Goal: Transaction & Acquisition: Purchase product/service

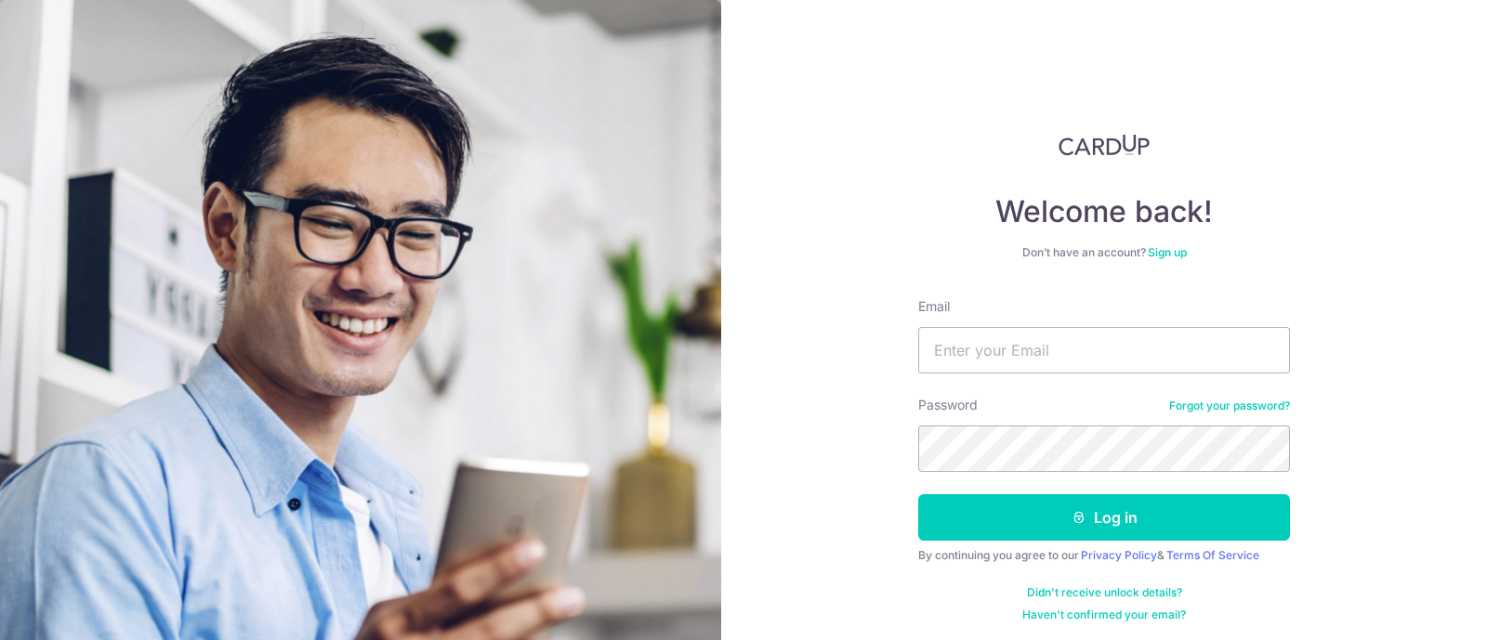
type input "[EMAIL_ADDRESS][DOMAIN_NAME]"
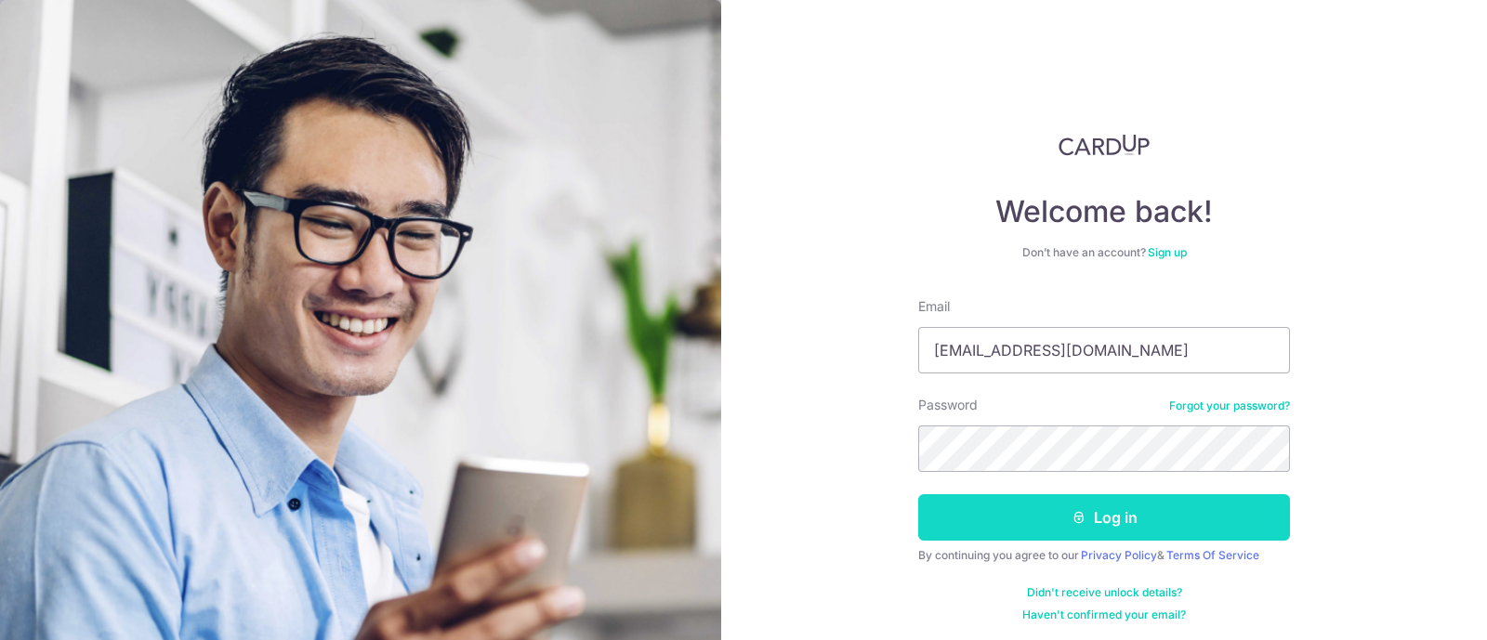
click at [1023, 522] on button "Log in" at bounding box center [1104, 518] width 372 height 46
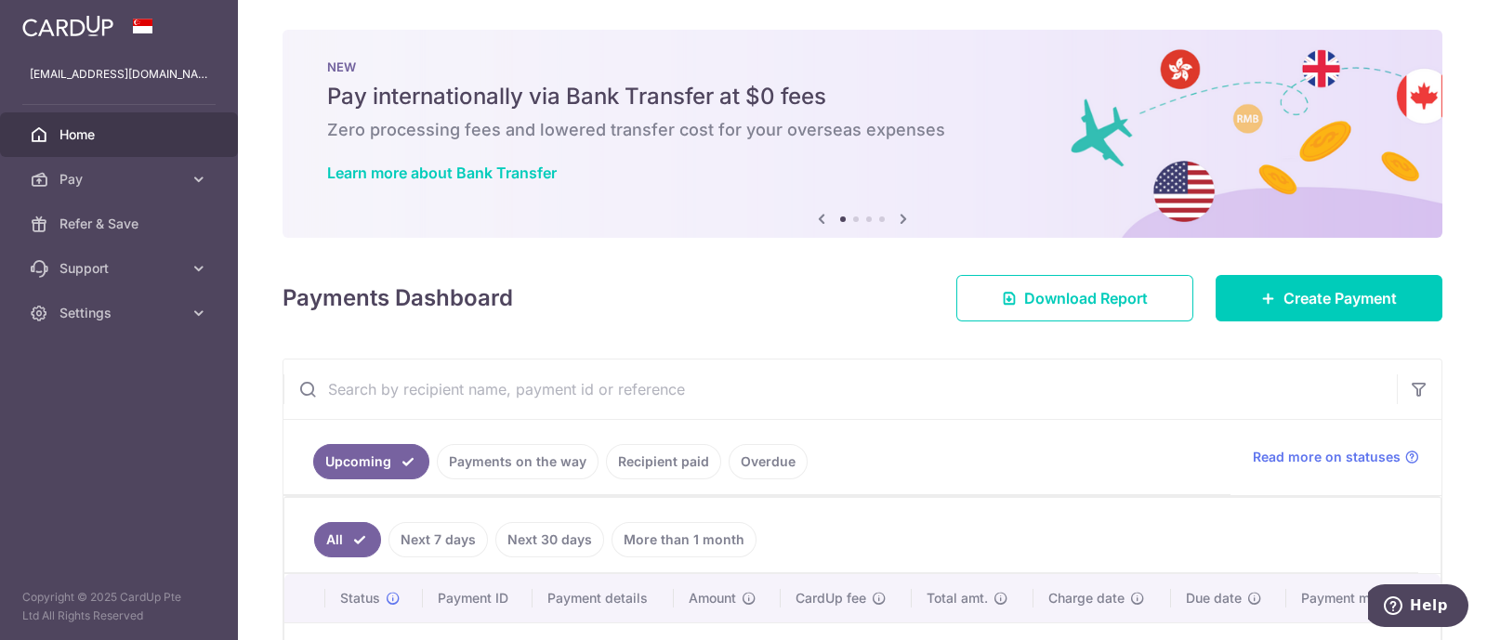
scroll to position [231, 0]
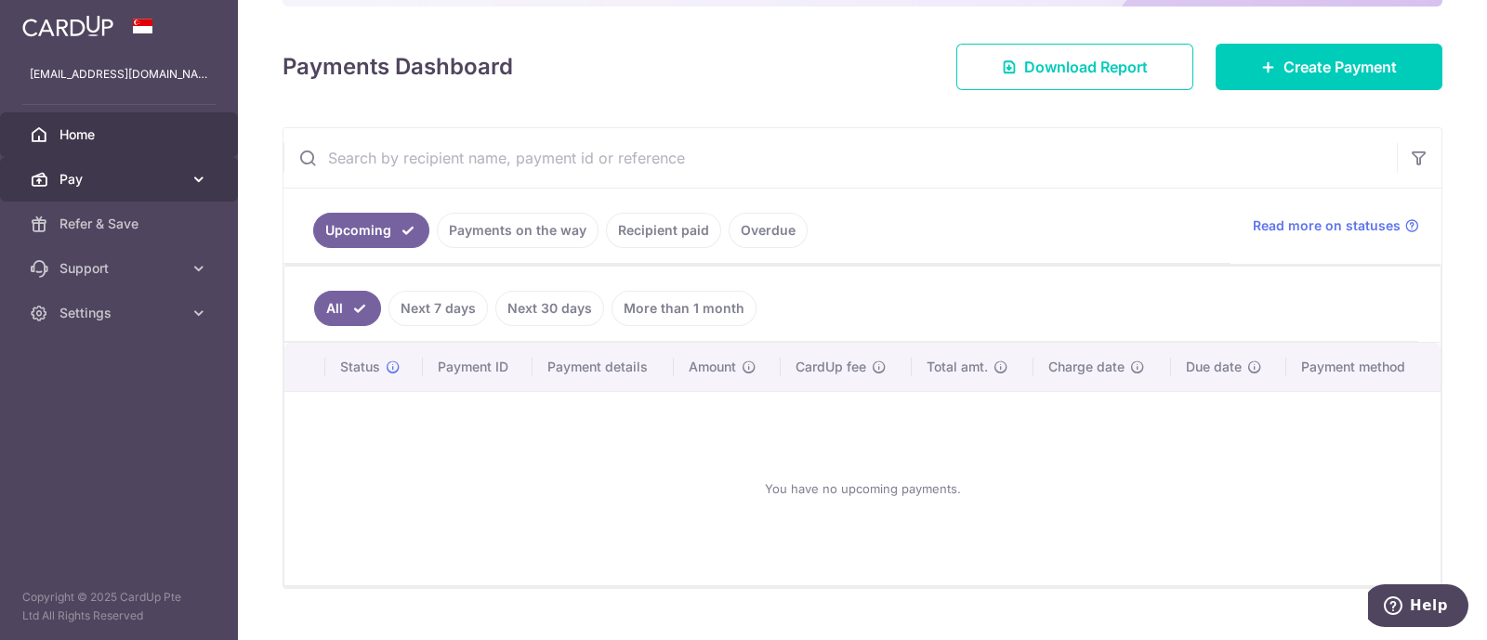
click at [126, 188] on link "Pay" at bounding box center [119, 179] width 238 height 45
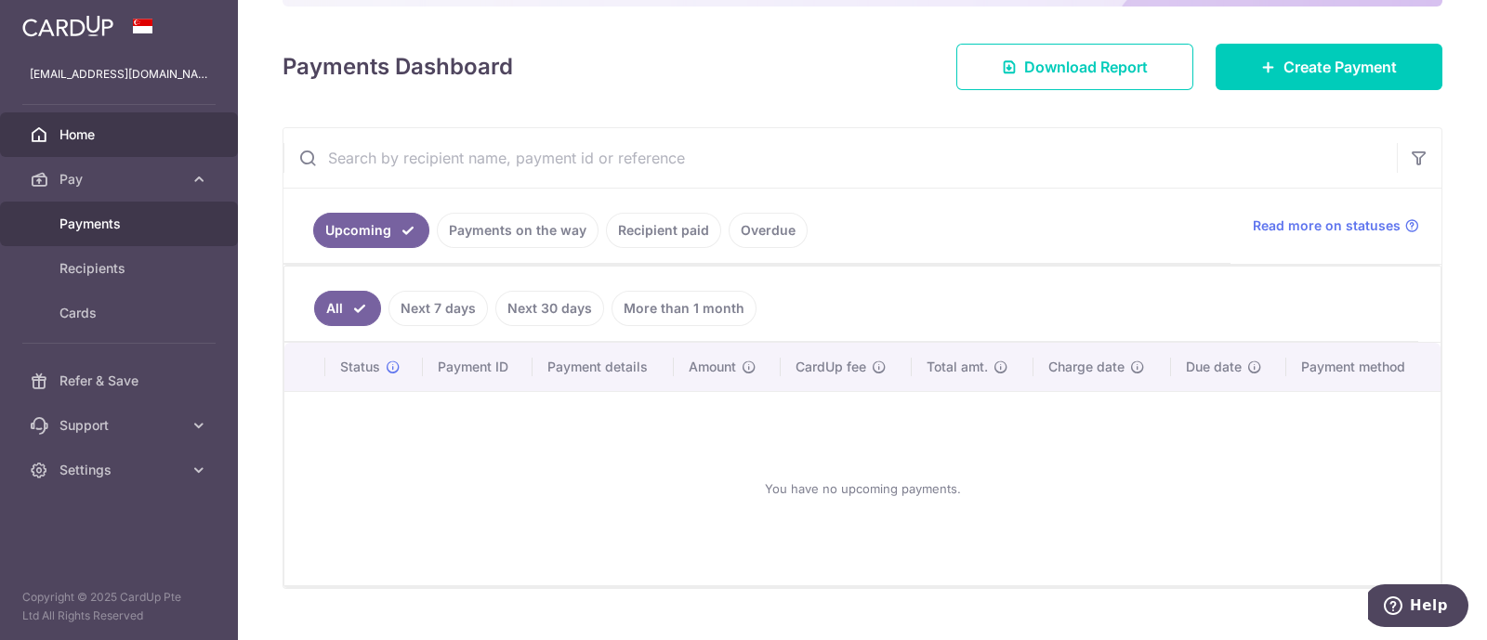
click at [116, 226] on span "Payments" at bounding box center [120, 224] width 123 height 19
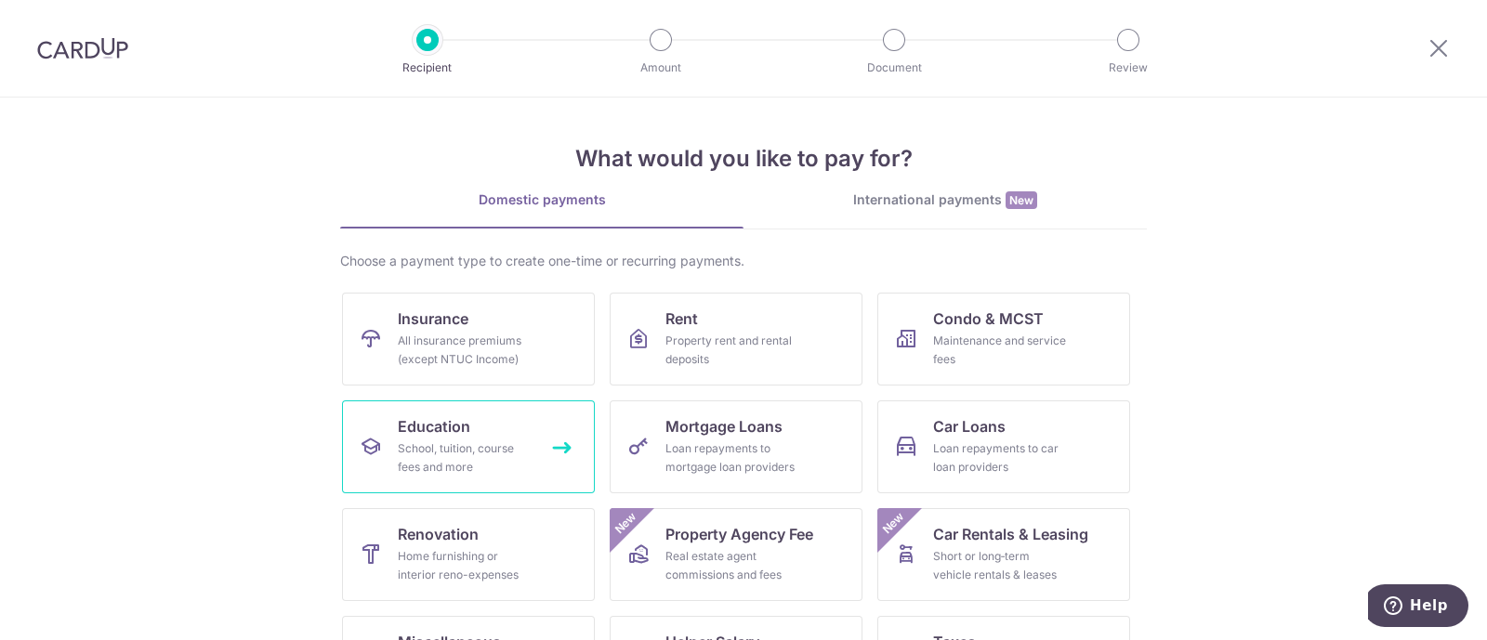
click at [493, 457] on div "School, tuition, course fees and more" at bounding box center [465, 458] width 134 height 37
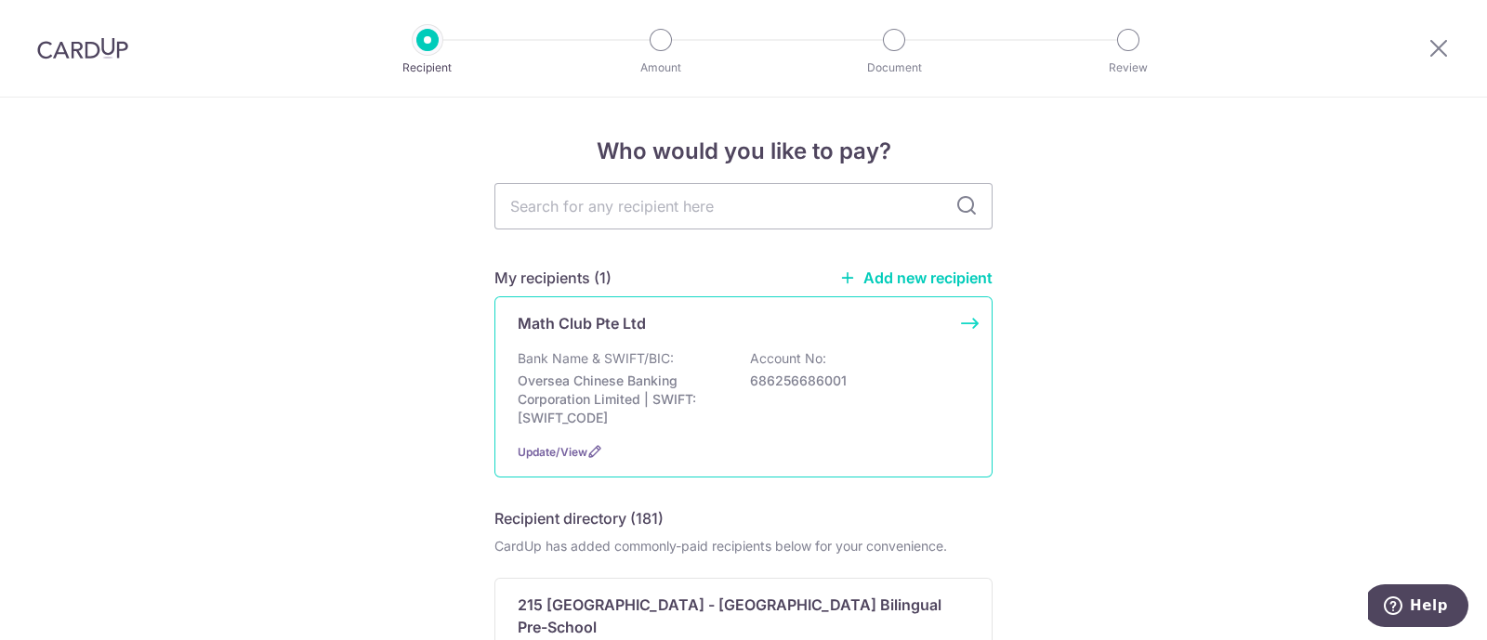
click at [613, 378] on p "Oversea Chinese Banking Corporation Limited | SWIFT: OCBCSGSGXXX" at bounding box center [622, 400] width 208 height 56
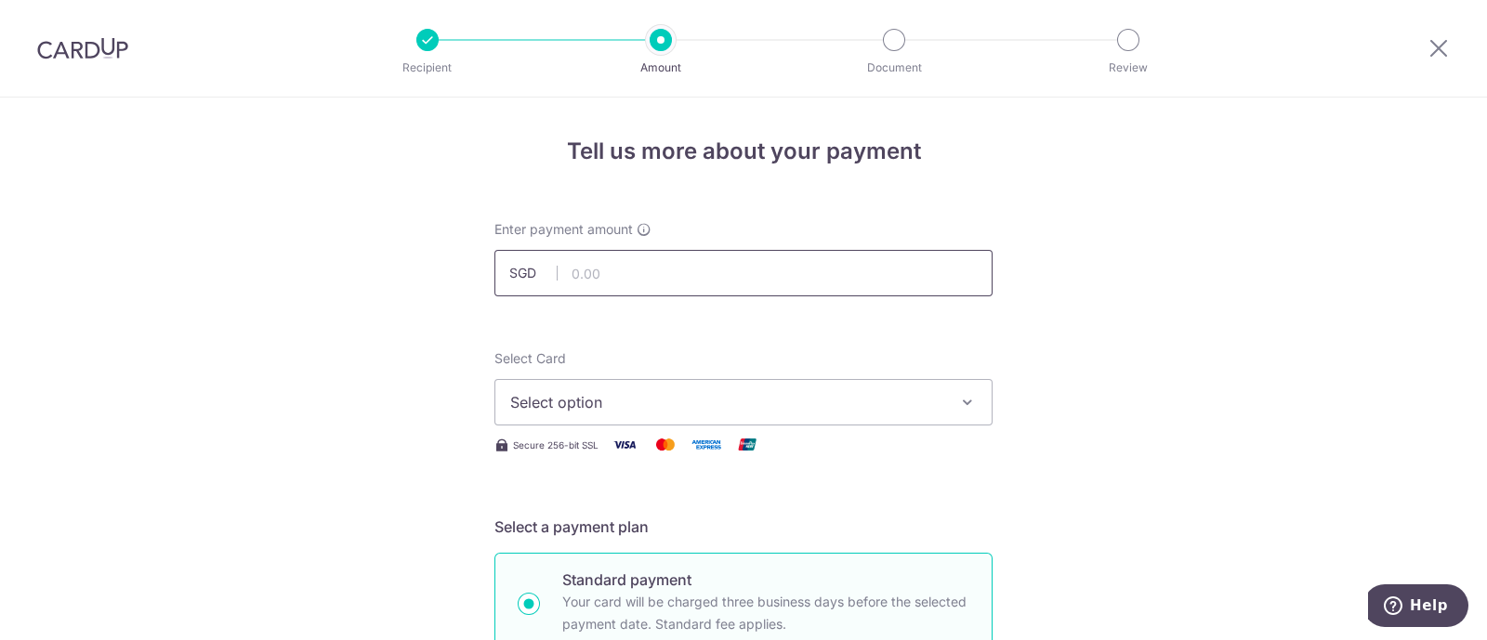
click at [714, 271] on input "text" at bounding box center [744, 273] width 498 height 46
type input "1,148.00"
click at [964, 398] on icon "button" at bounding box center [967, 402] width 19 height 19
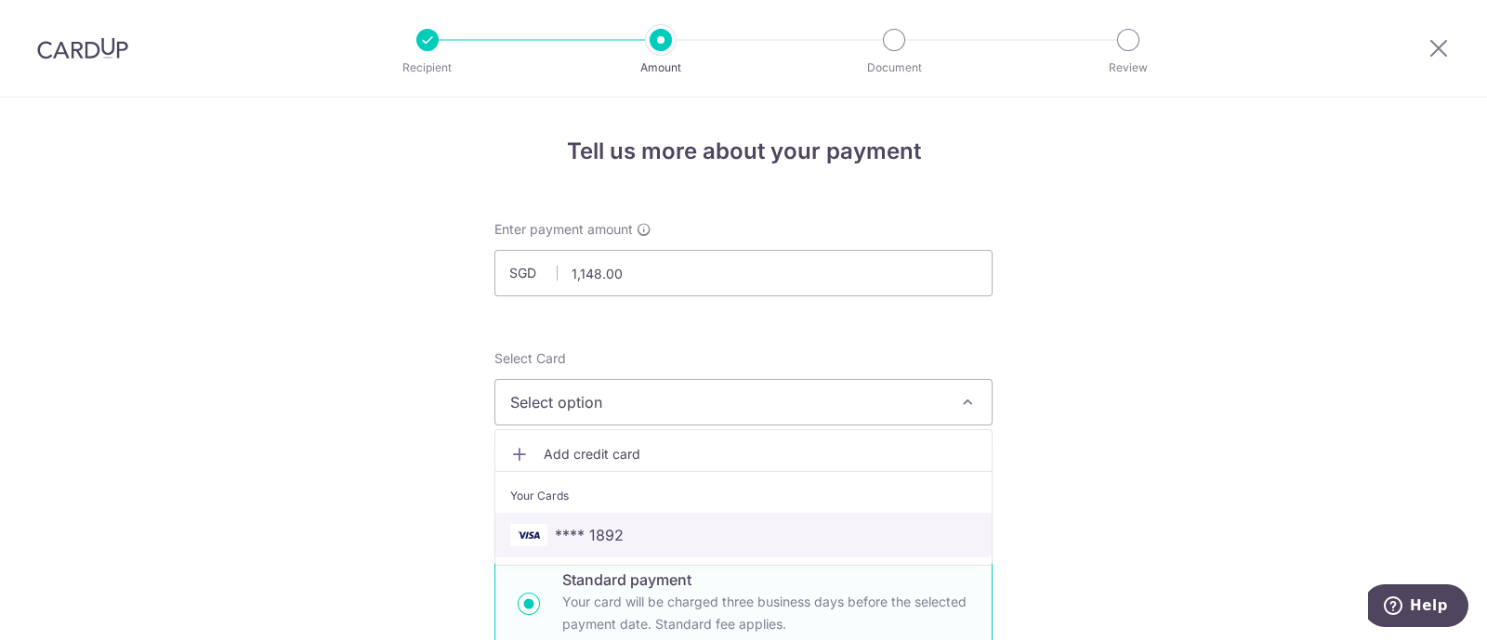
click at [763, 535] on span "**** 1892" at bounding box center [743, 535] width 467 height 22
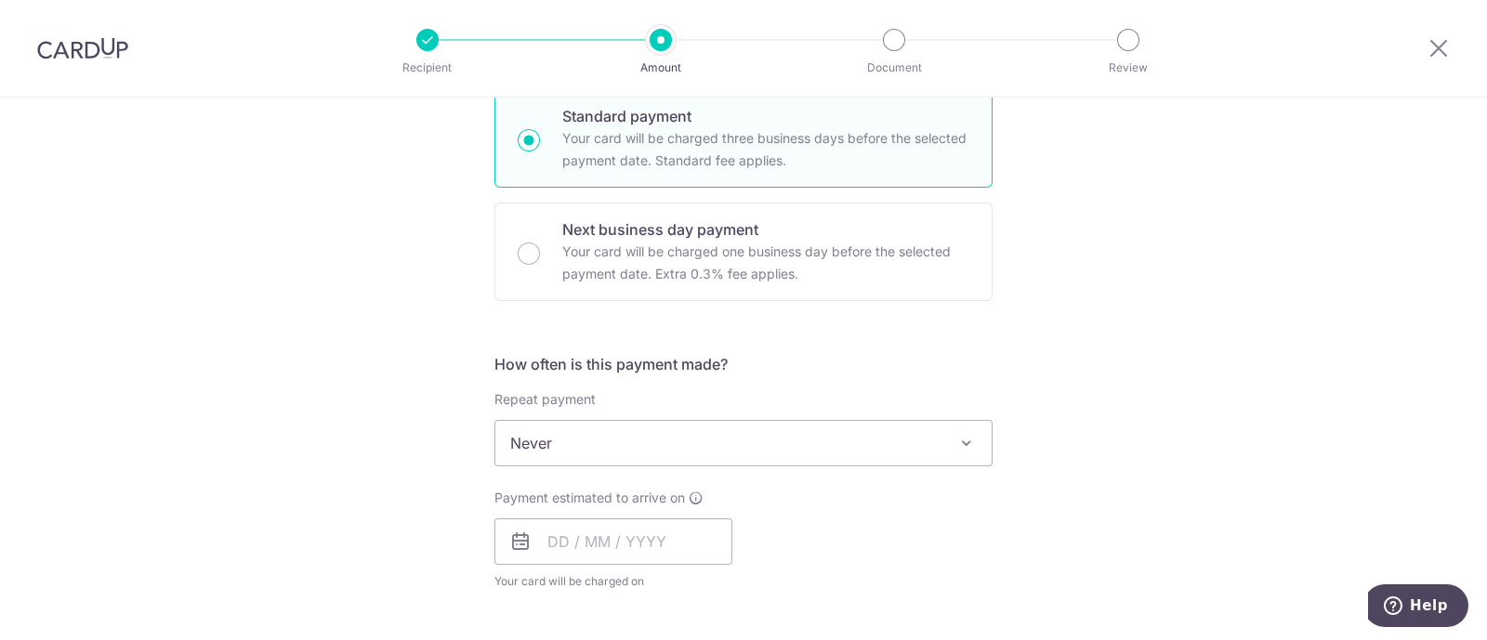
scroll to position [581, 0]
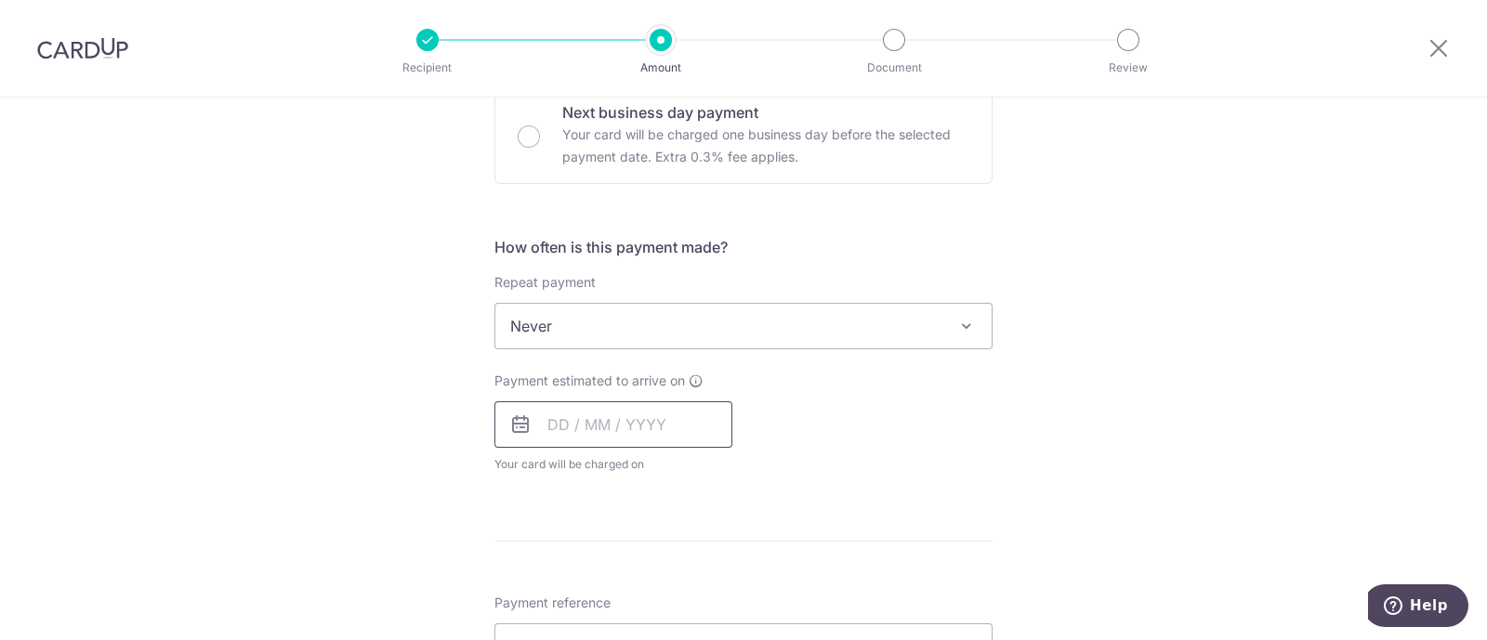
click at [629, 430] on input "text" at bounding box center [614, 425] width 238 height 46
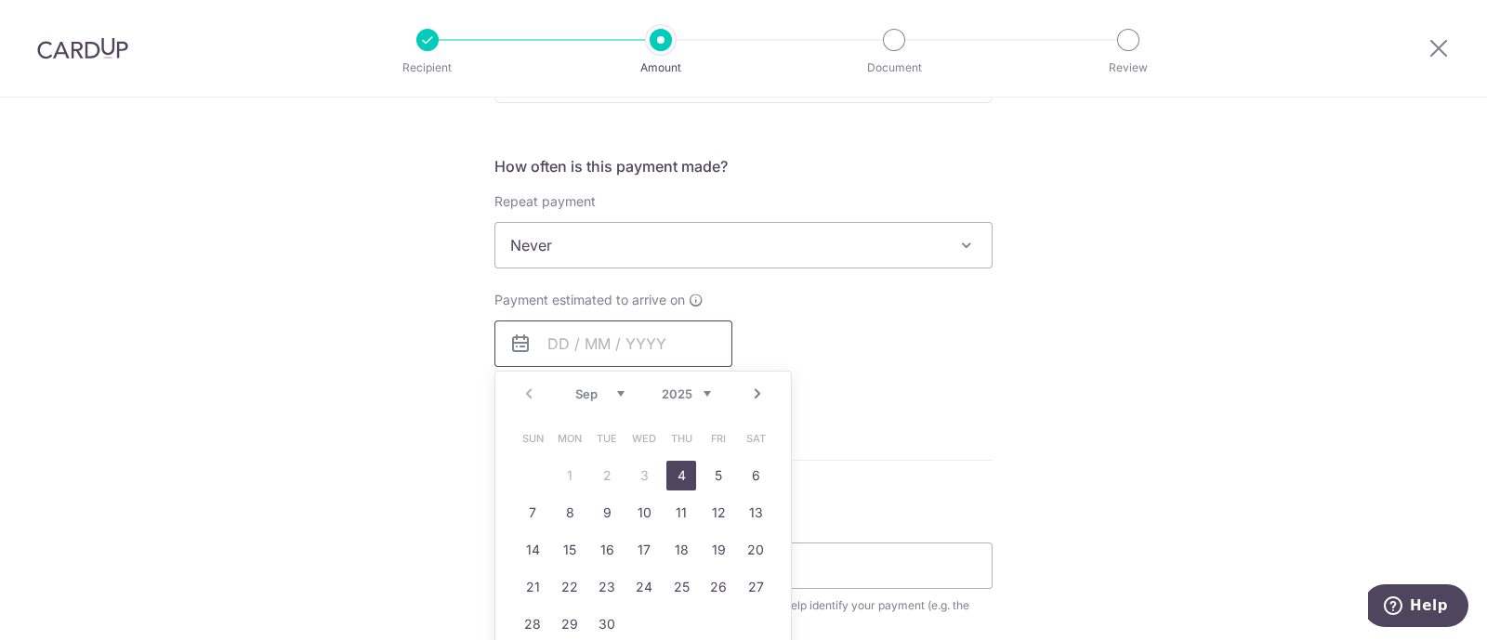
scroll to position [697, 0]
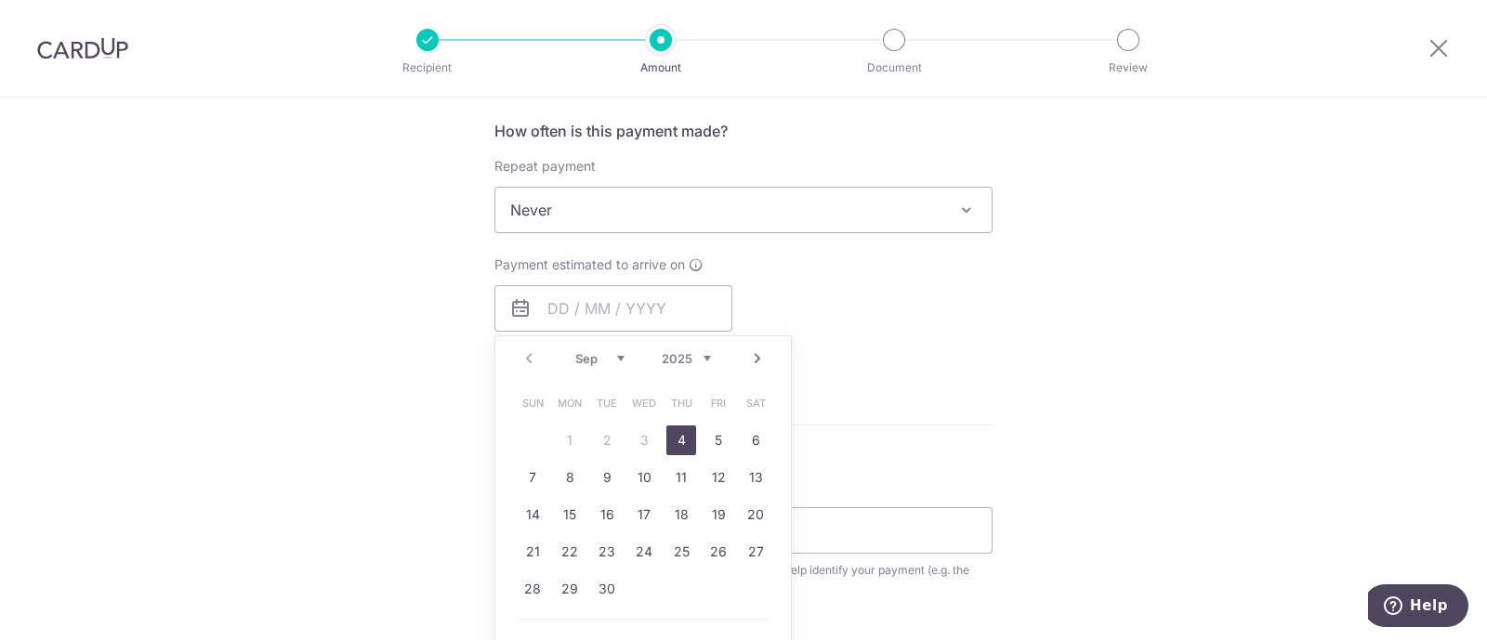
click at [676, 433] on link "4" at bounding box center [682, 441] width 30 height 30
type input "[DATE]"
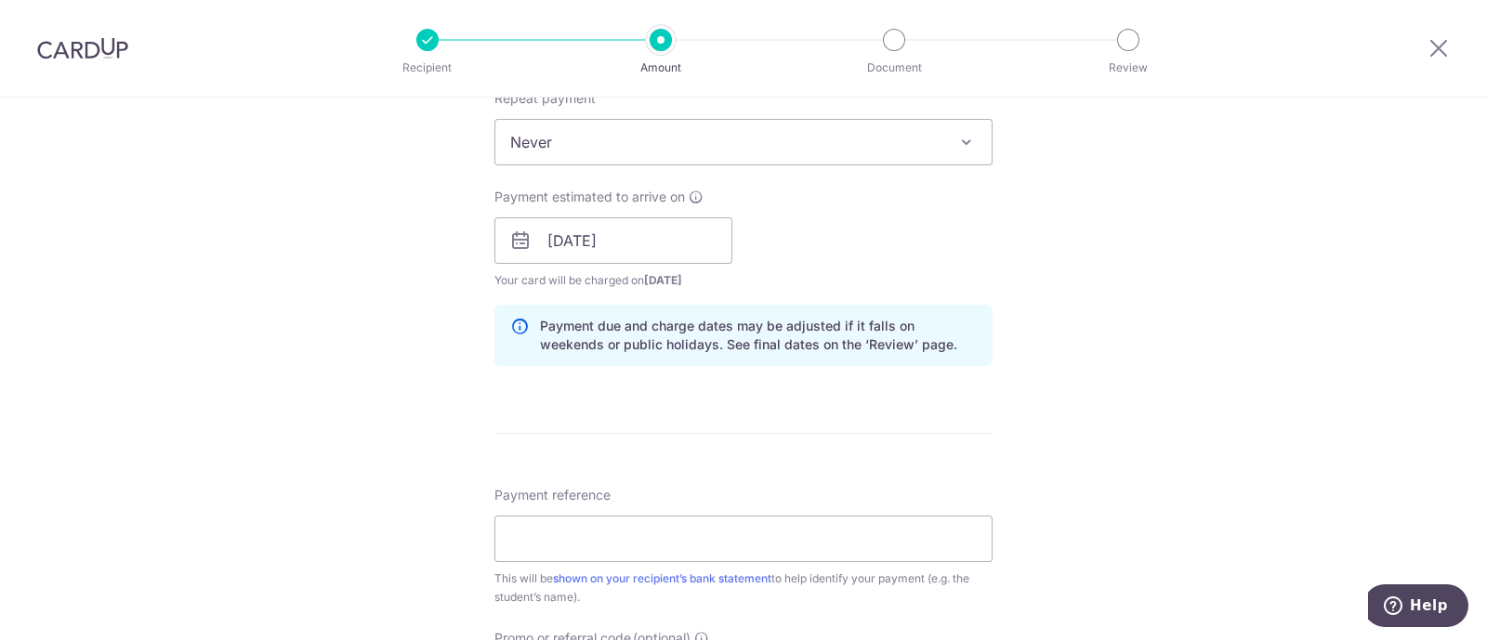
scroll to position [812, 0]
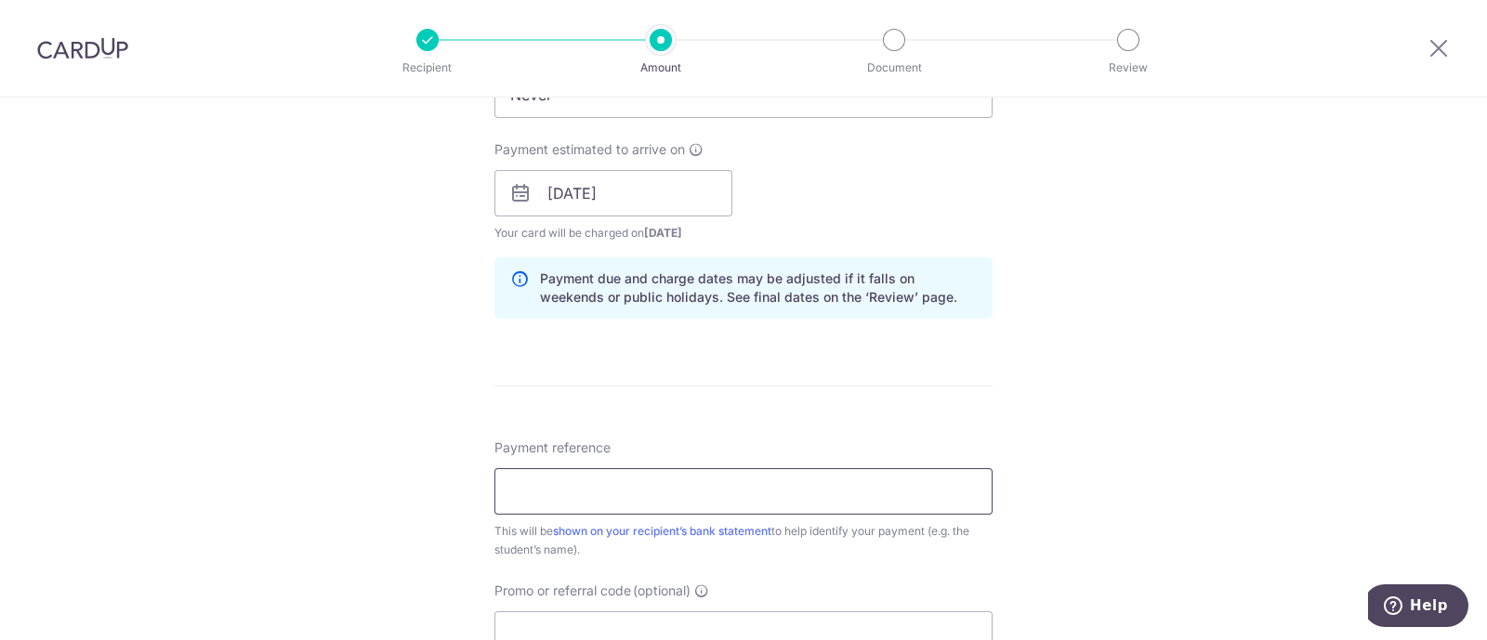
click at [758, 499] on input "Payment reference" at bounding box center [744, 492] width 498 height 46
click at [597, 498] on input "Payment reference" at bounding box center [744, 492] width 498 height 46
type input "MMEC250807"
click at [1083, 397] on div "Tell us more about your payment Enter payment amount SGD 1,148.00 1148.00 Selec…" at bounding box center [743, 164] width 1487 height 1758
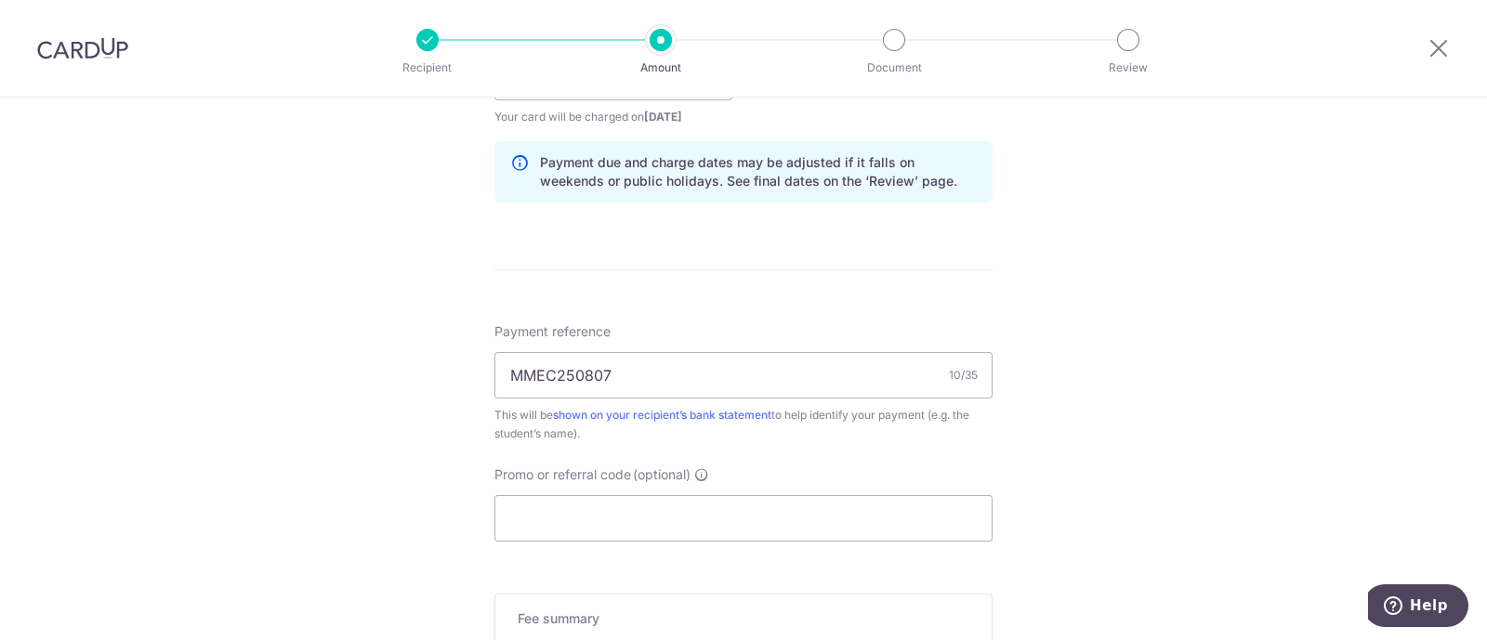
scroll to position [1046, 0]
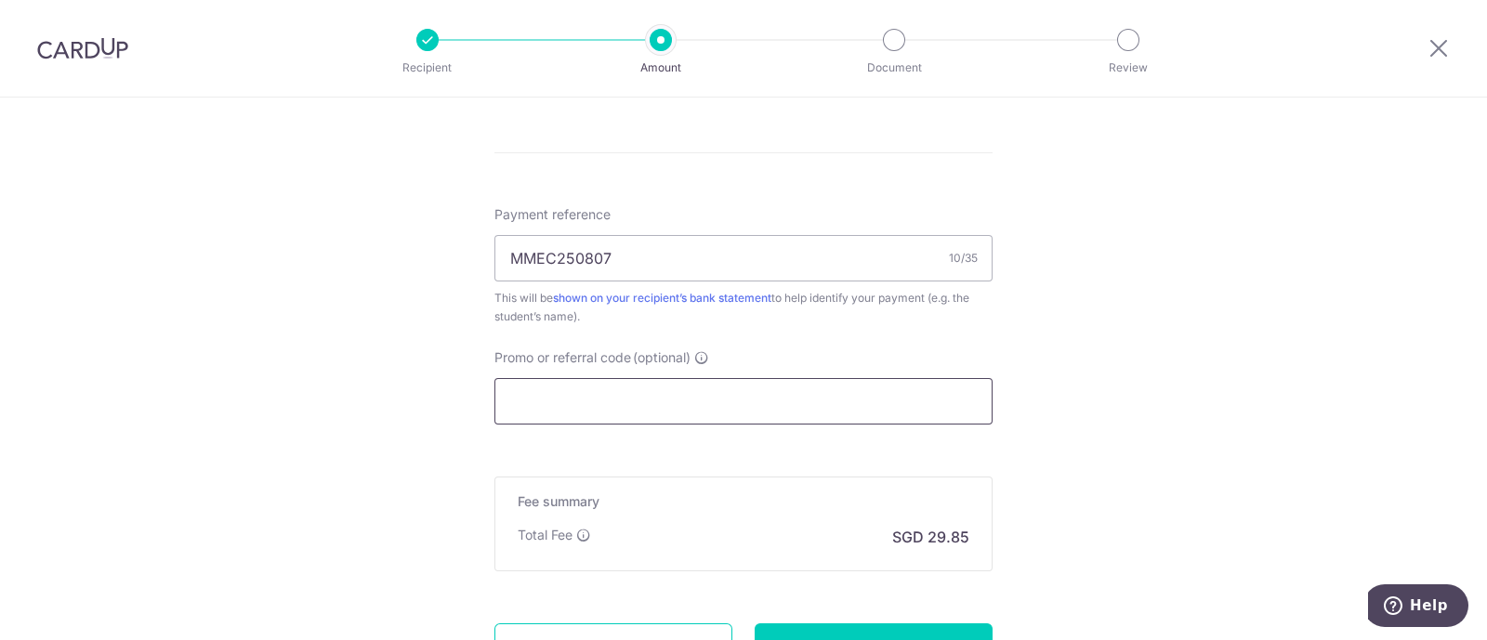
click at [751, 394] on input "Promo or referral code (optional)" at bounding box center [744, 401] width 498 height 46
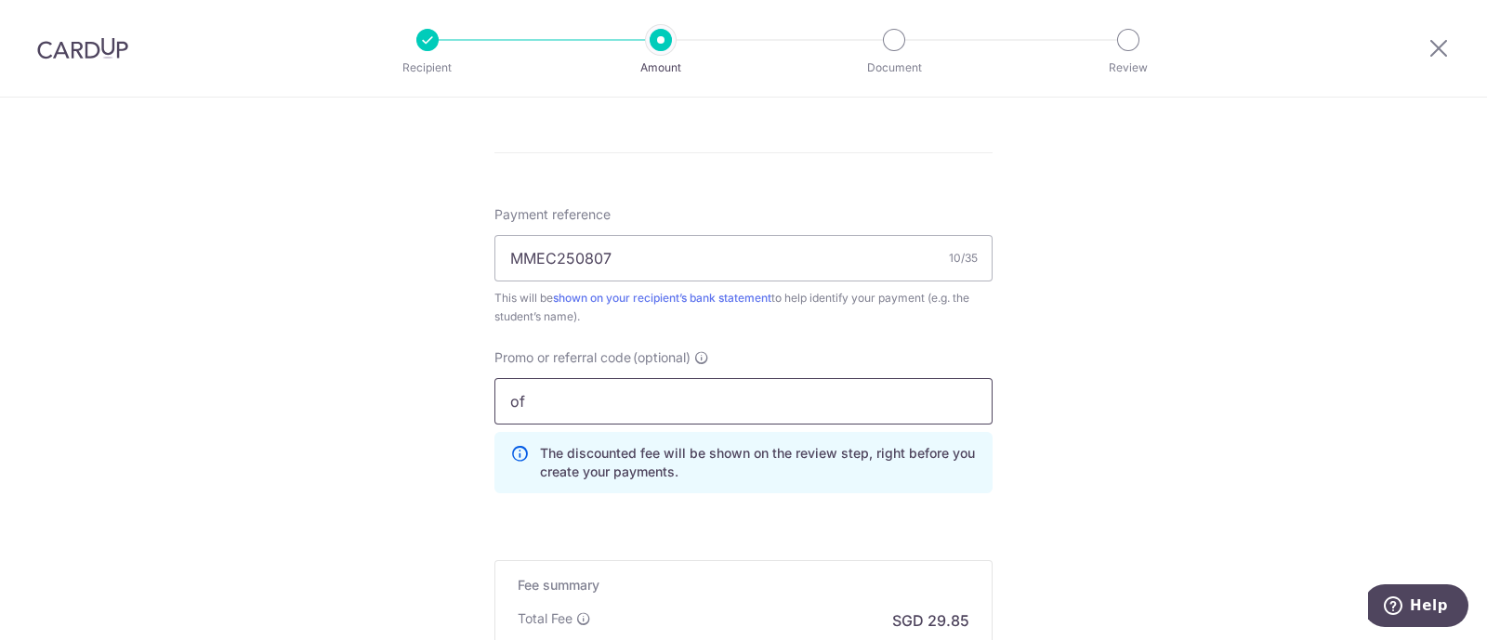
type input "o"
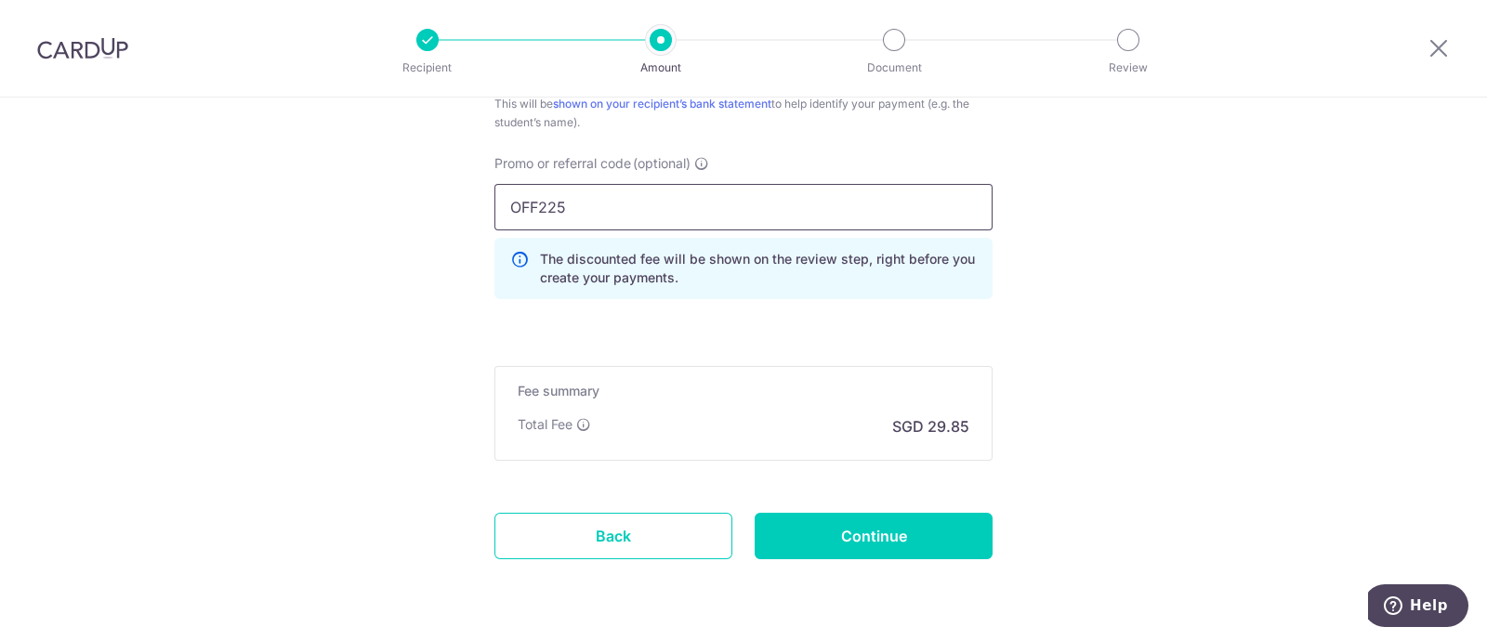
scroll to position [1278, 0]
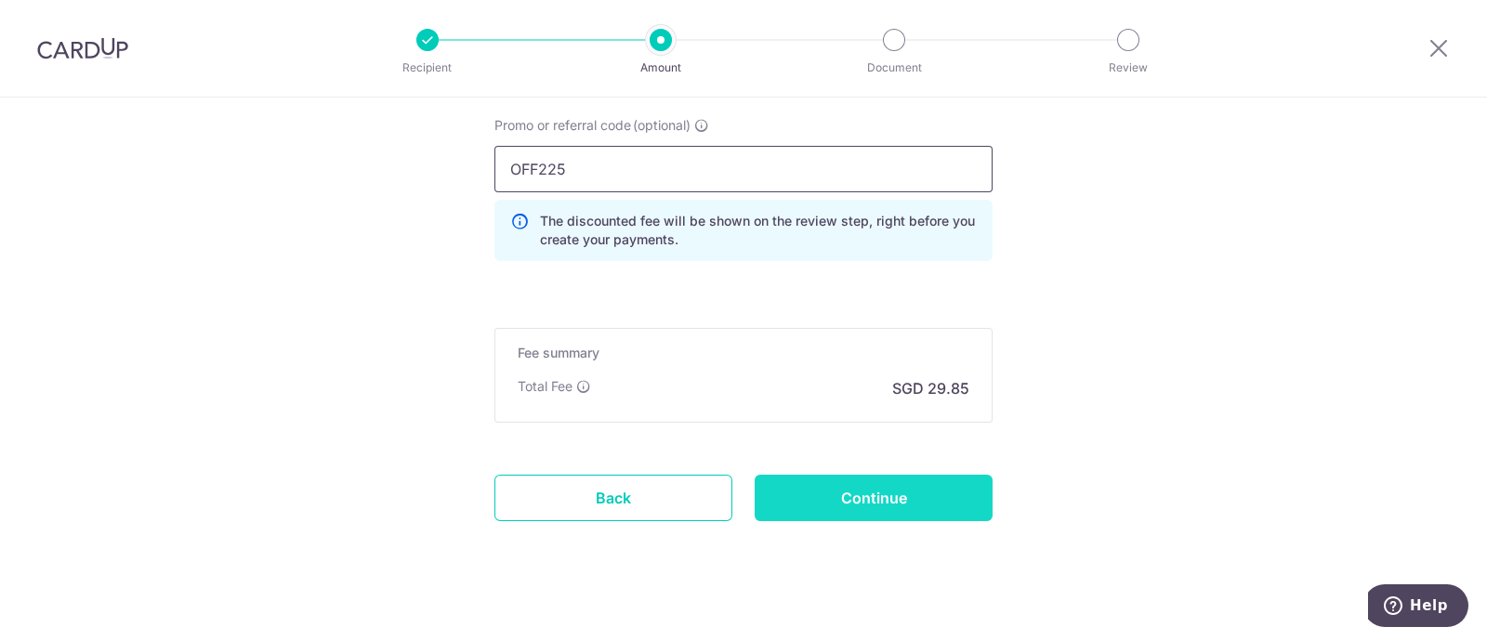
type input "OFF225"
click at [928, 493] on input "Continue" at bounding box center [874, 498] width 238 height 46
type input "Create Schedule"
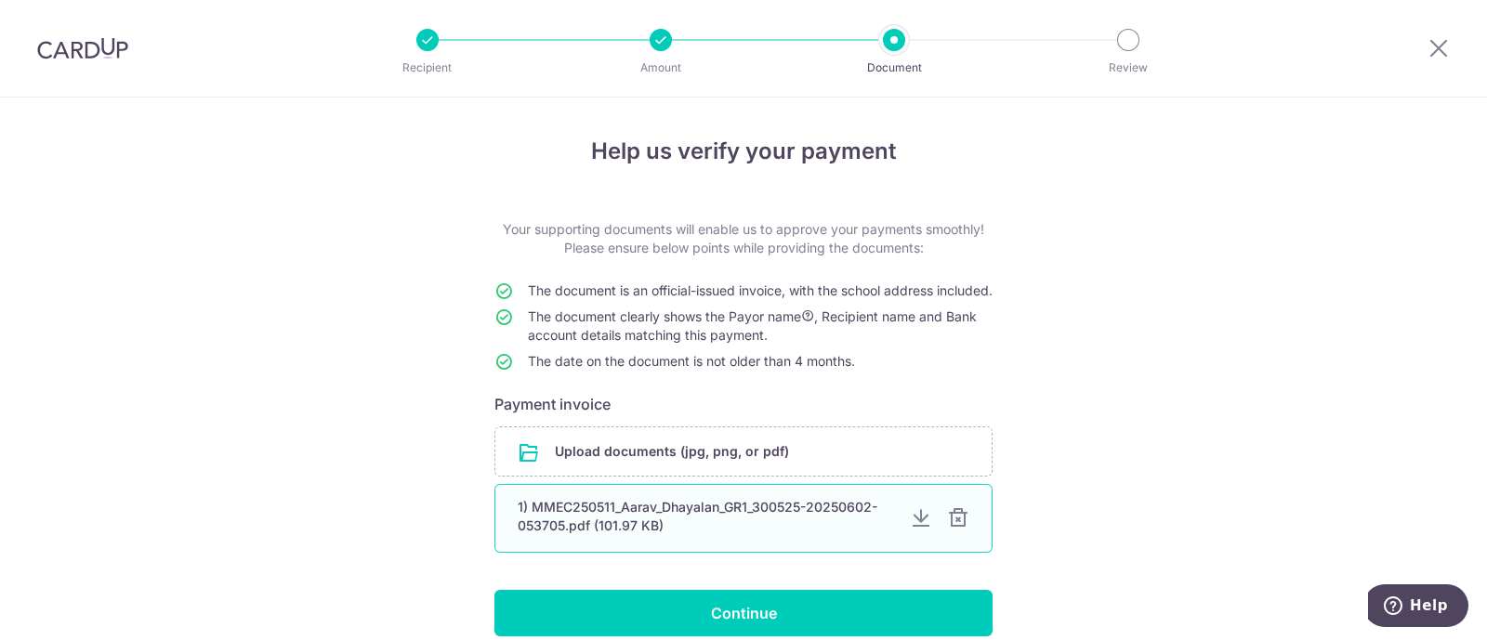
click at [957, 530] on div at bounding box center [958, 519] width 22 height 22
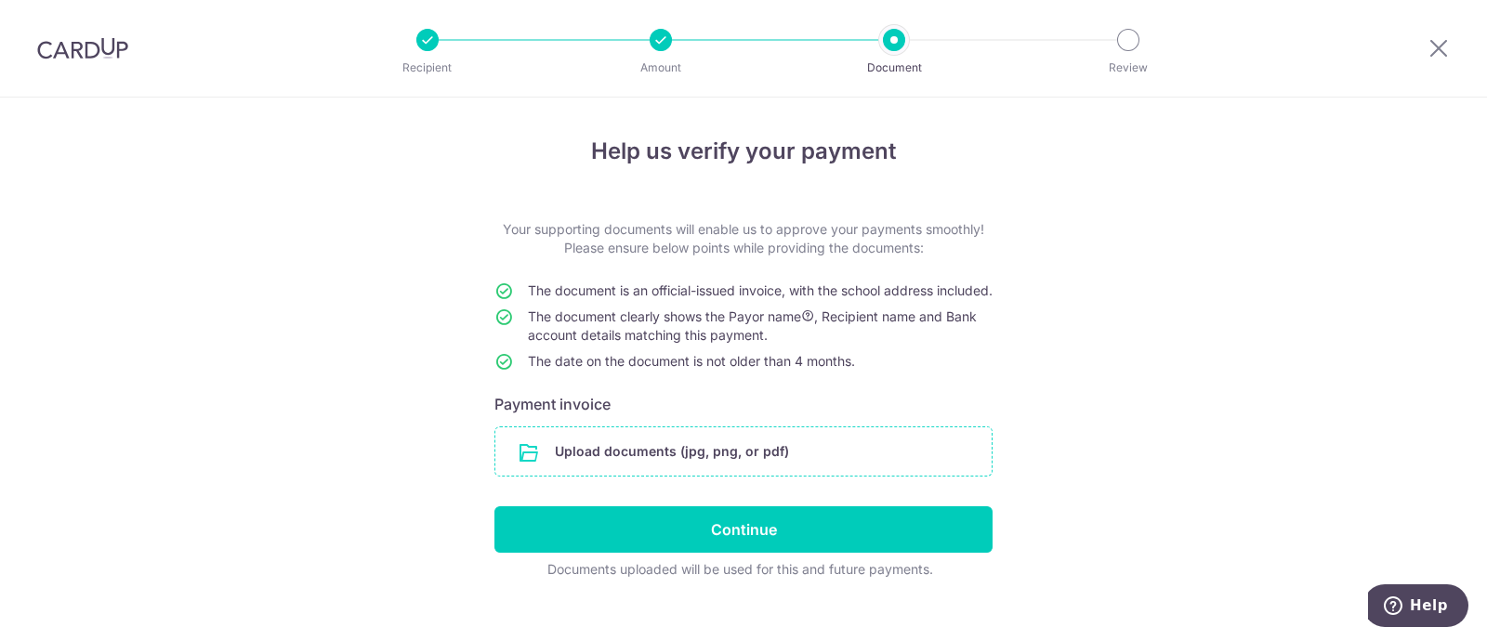
click at [772, 476] on input "file" at bounding box center [743, 452] width 496 height 48
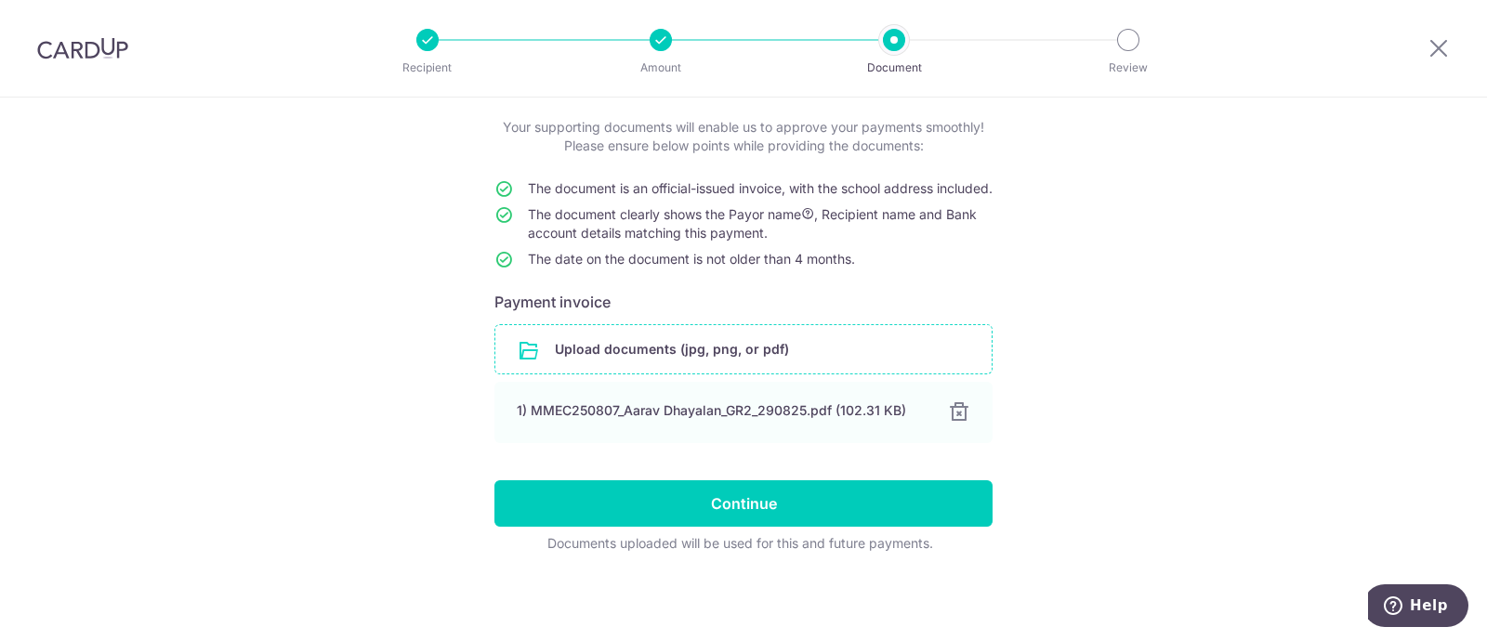
scroll to position [120, 0]
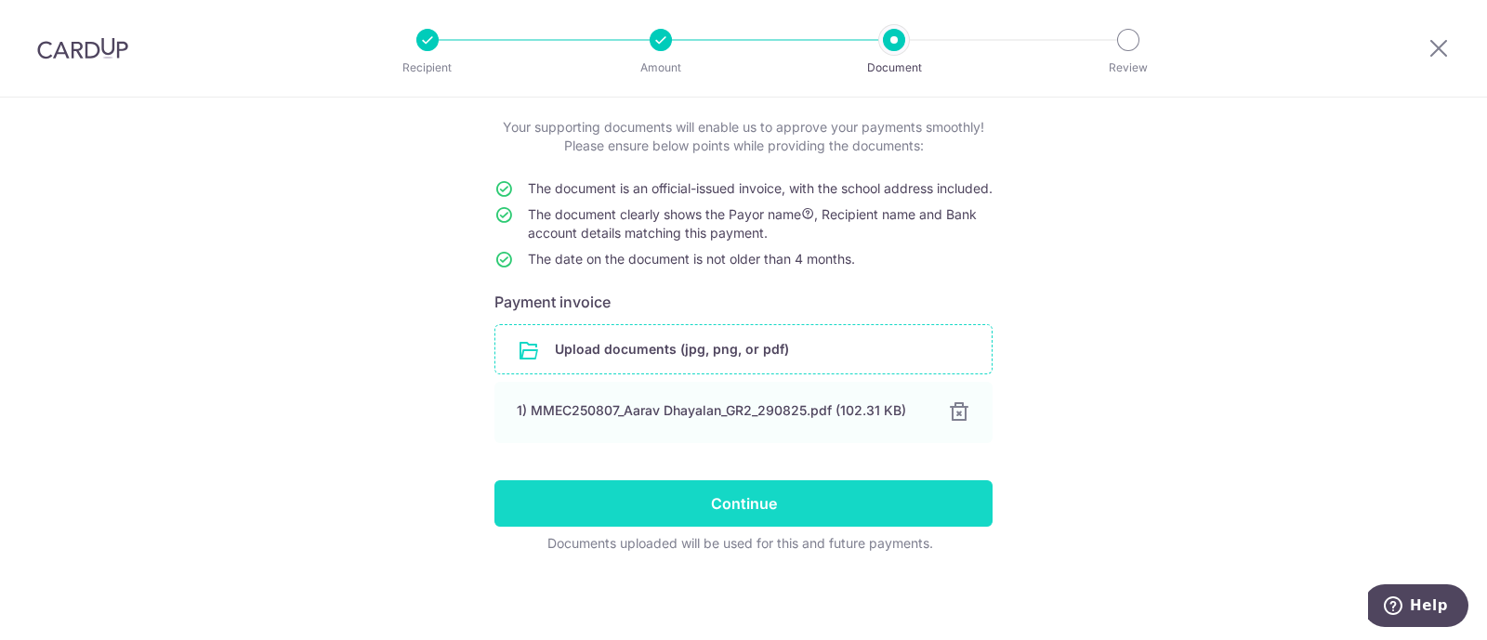
click at [903, 504] on input "Continue" at bounding box center [744, 504] width 498 height 46
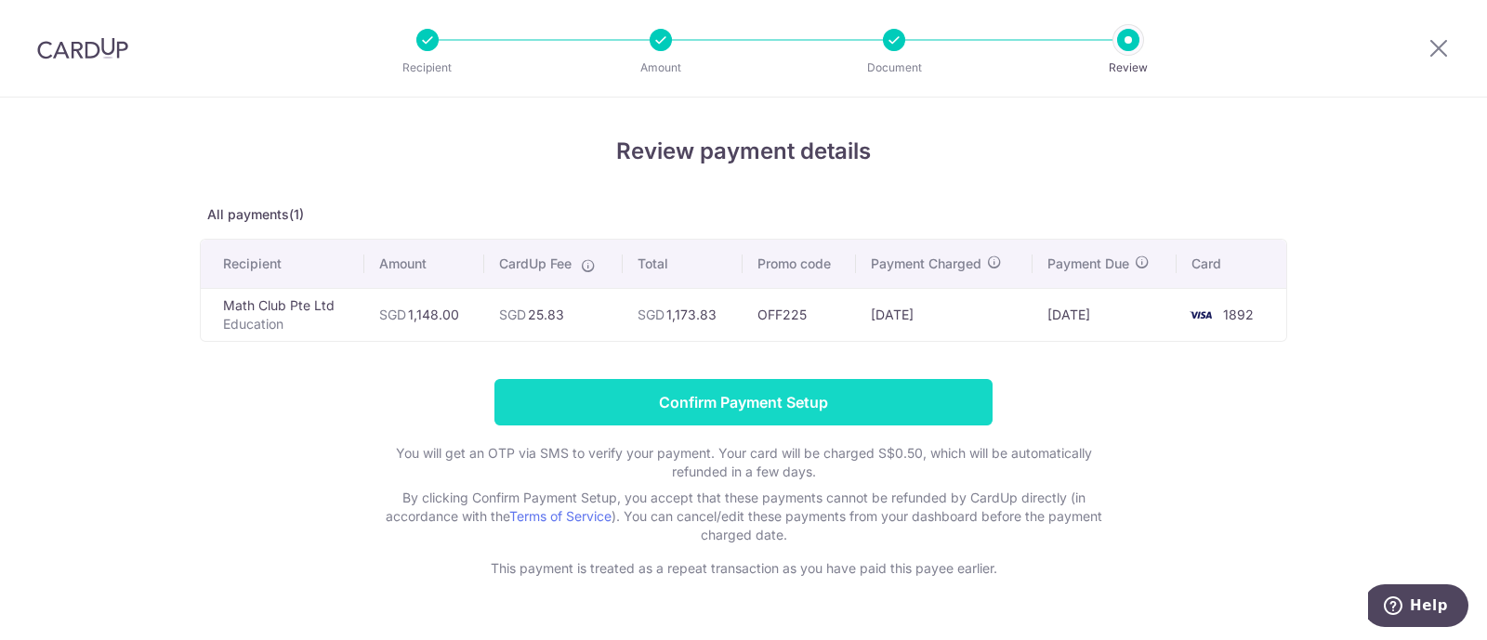
click at [851, 399] on input "Confirm Payment Setup" at bounding box center [744, 402] width 498 height 46
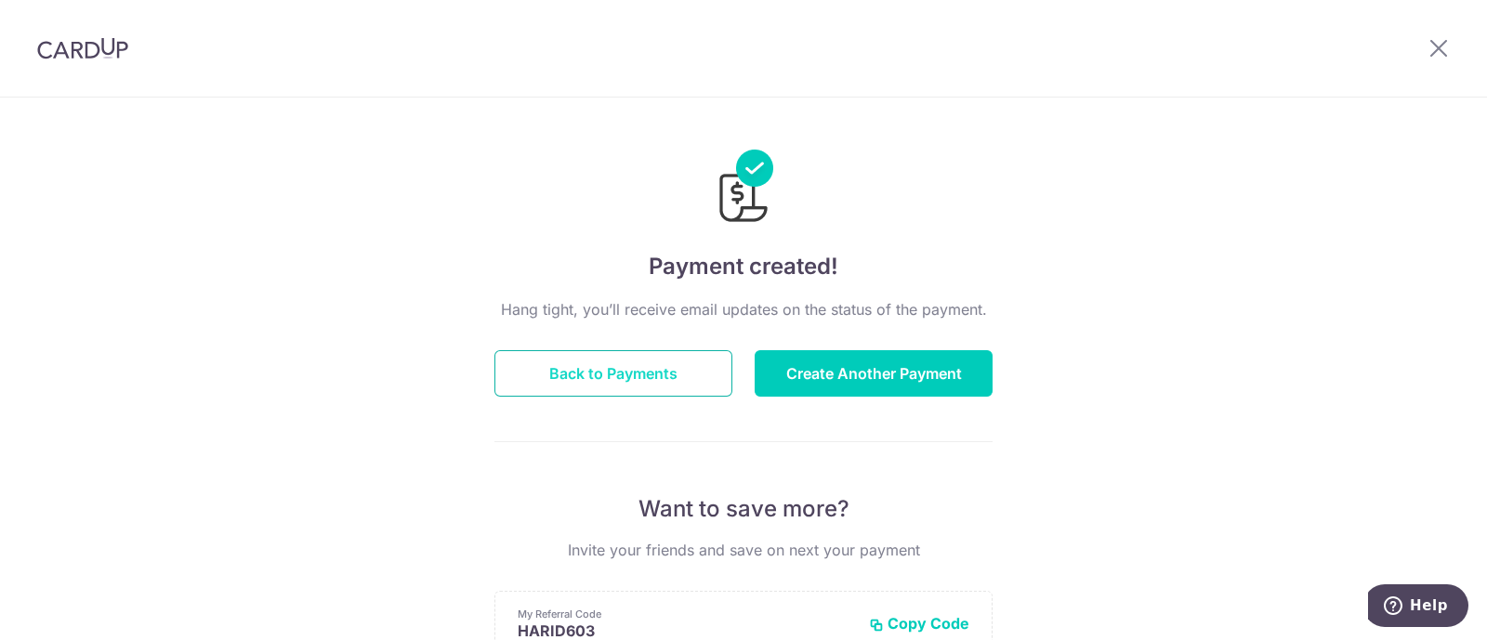
click at [584, 363] on button "Back to Payments" at bounding box center [614, 373] width 238 height 46
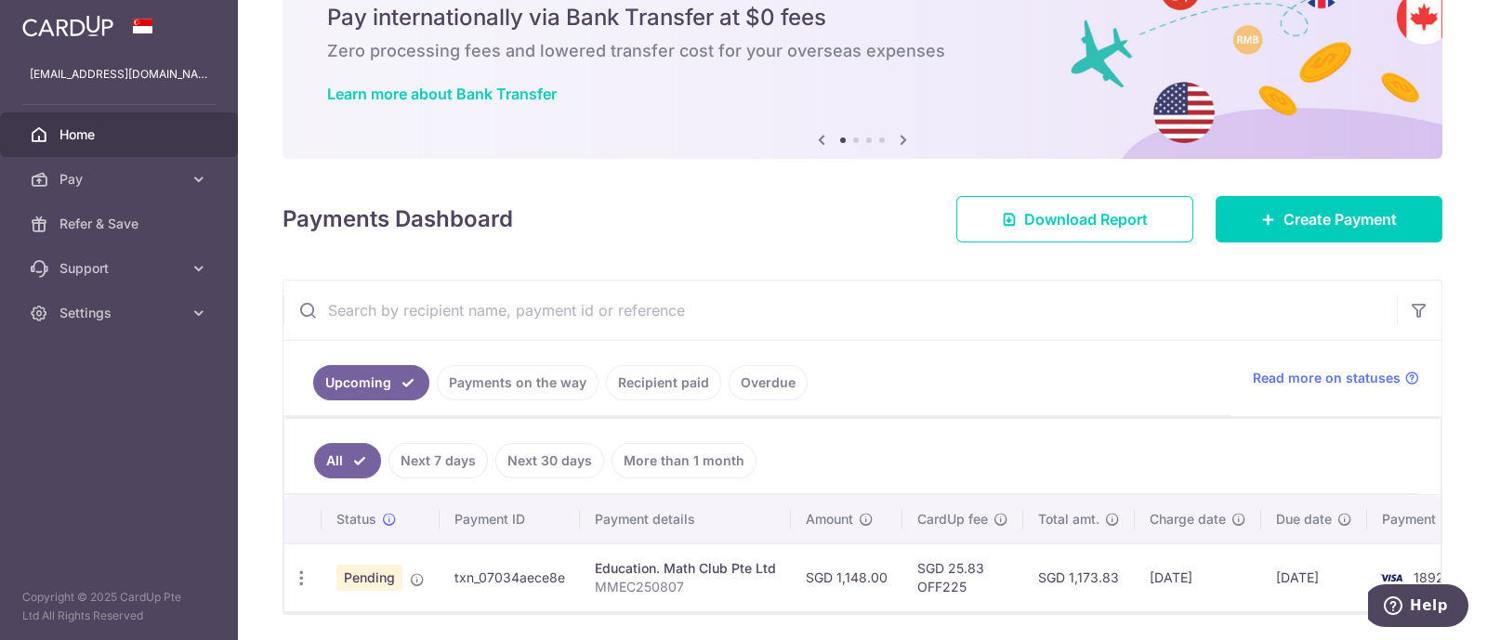
scroll to position [149, 0]
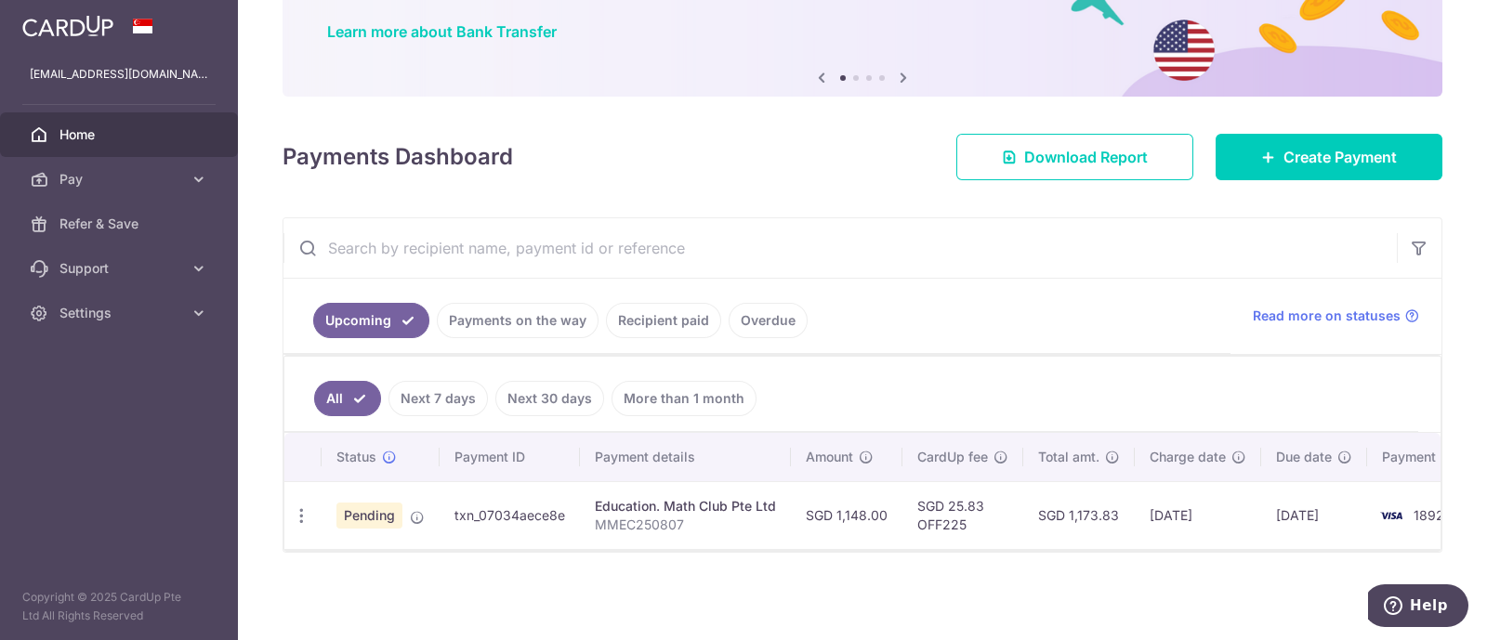
click at [637, 313] on link "Recipient paid" at bounding box center [663, 320] width 115 height 35
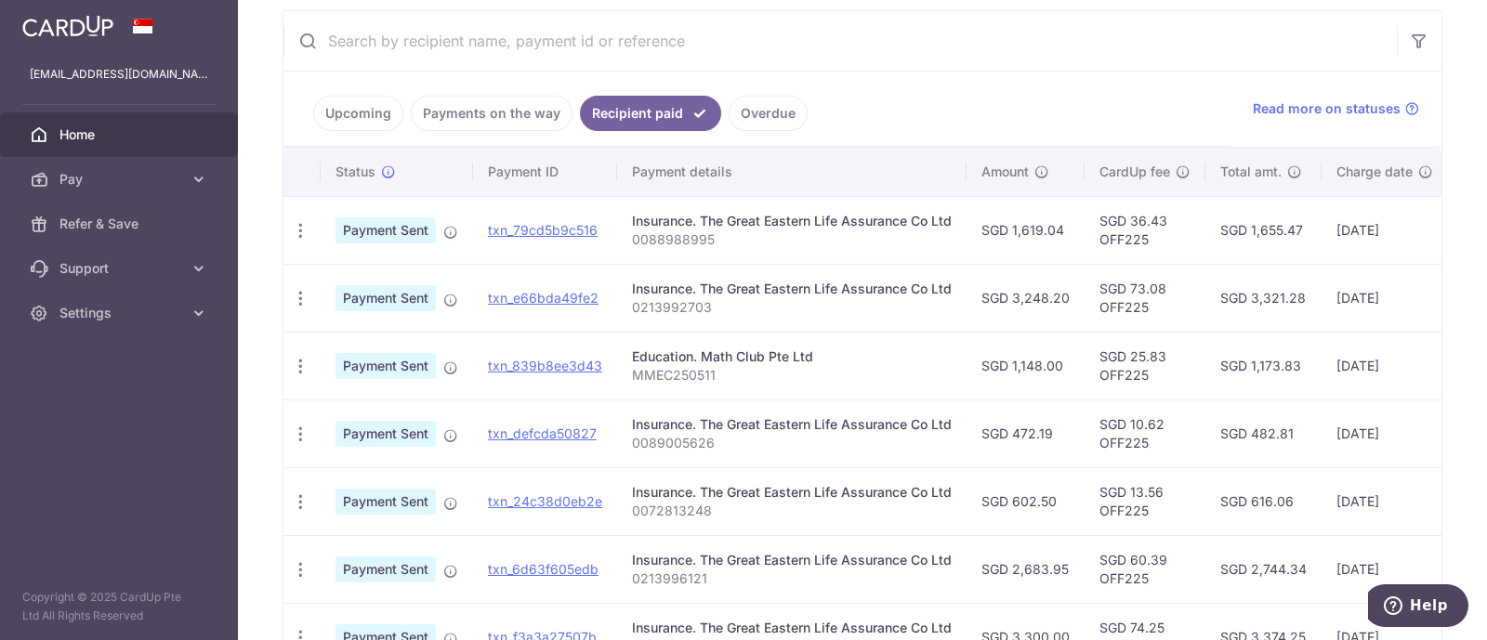
scroll to position [381, 0]
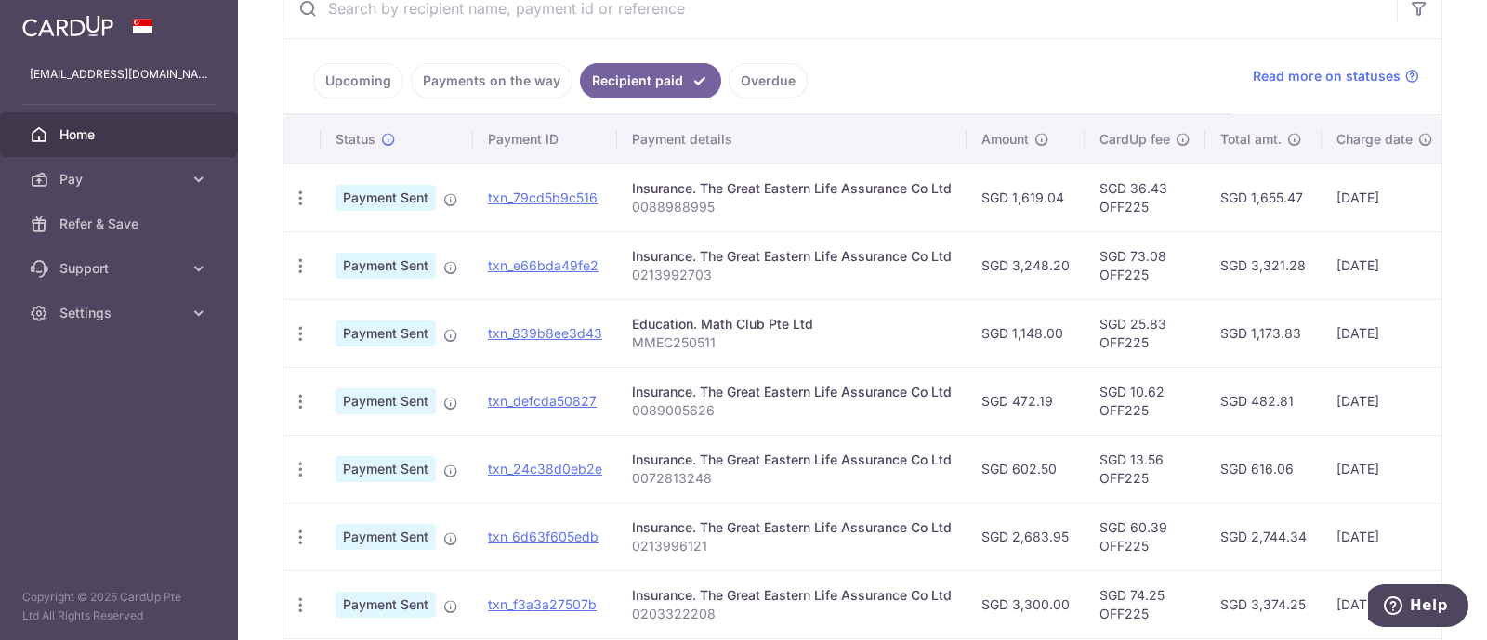
click at [1443, 142] on div "× Pause Schedule Pause all future payments in this series Pause just this one p…" at bounding box center [862, 320] width 1249 height 640
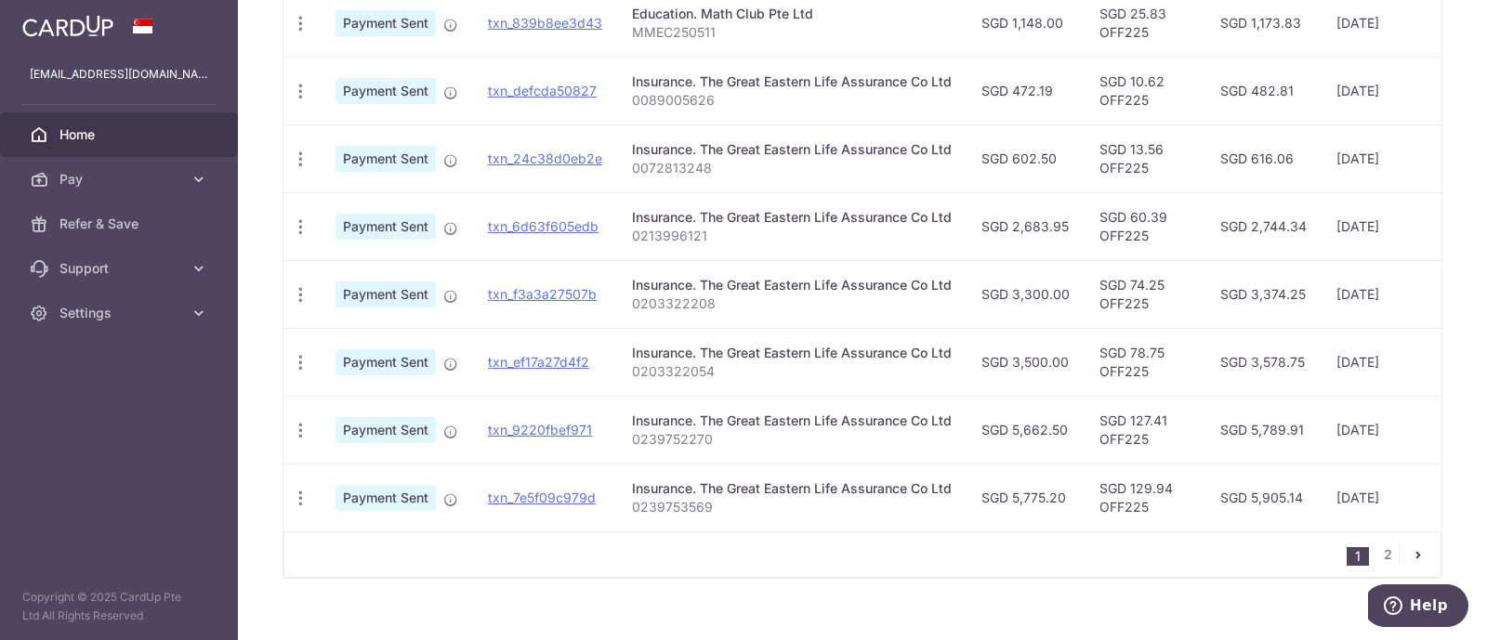
scroll to position [725, 0]
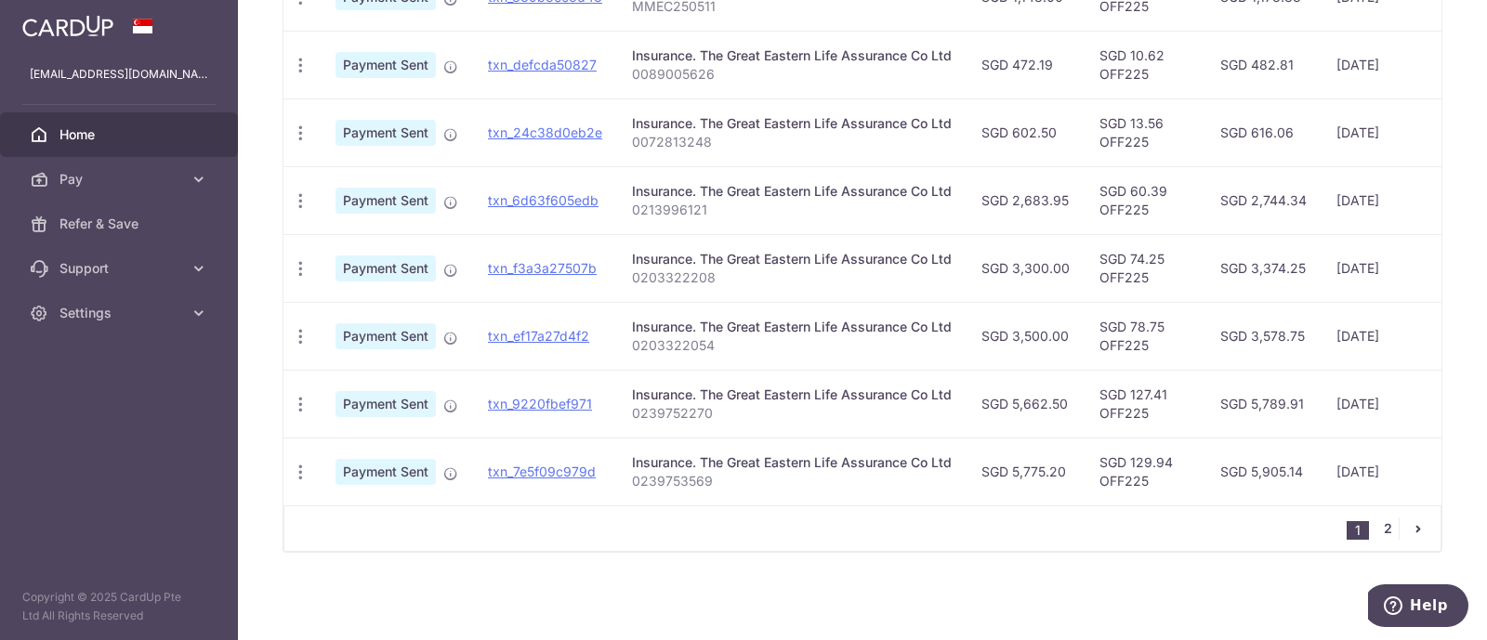
click at [1377, 531] on link "2" at bounding box center [1388, 529] width 22 height 22
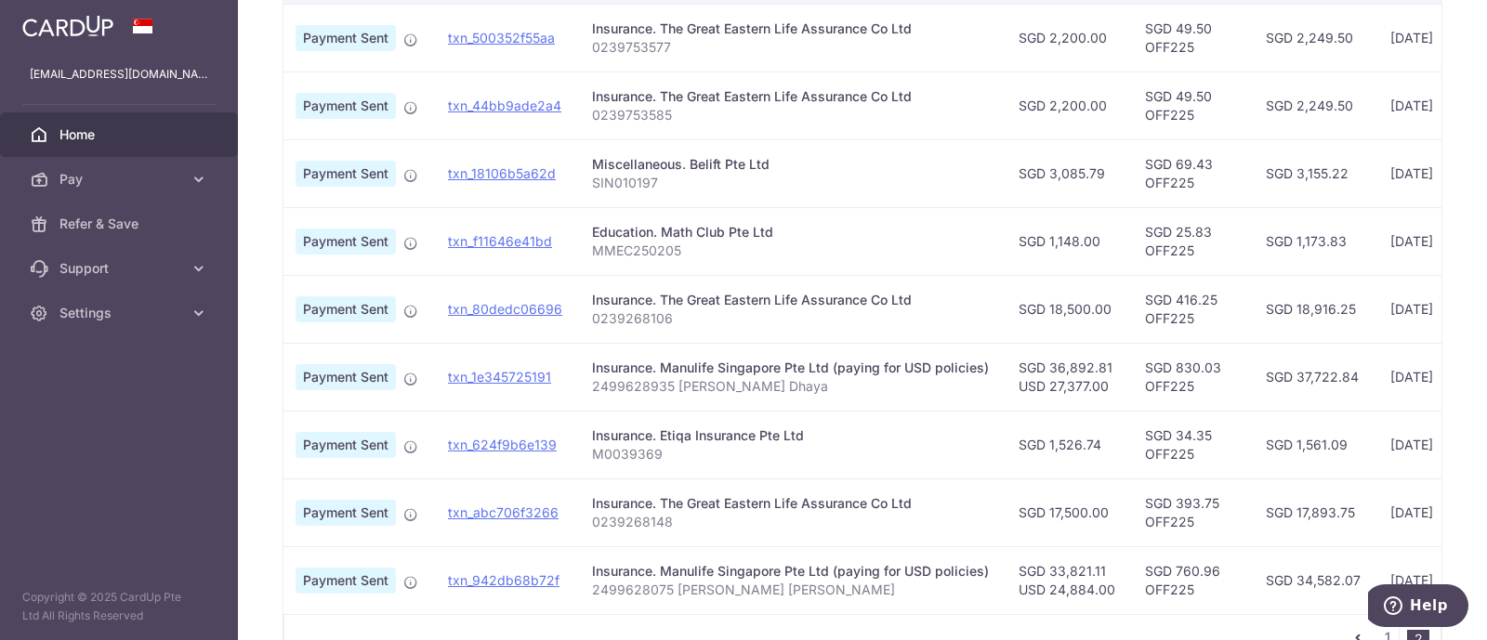
scroll to position [0, 53]
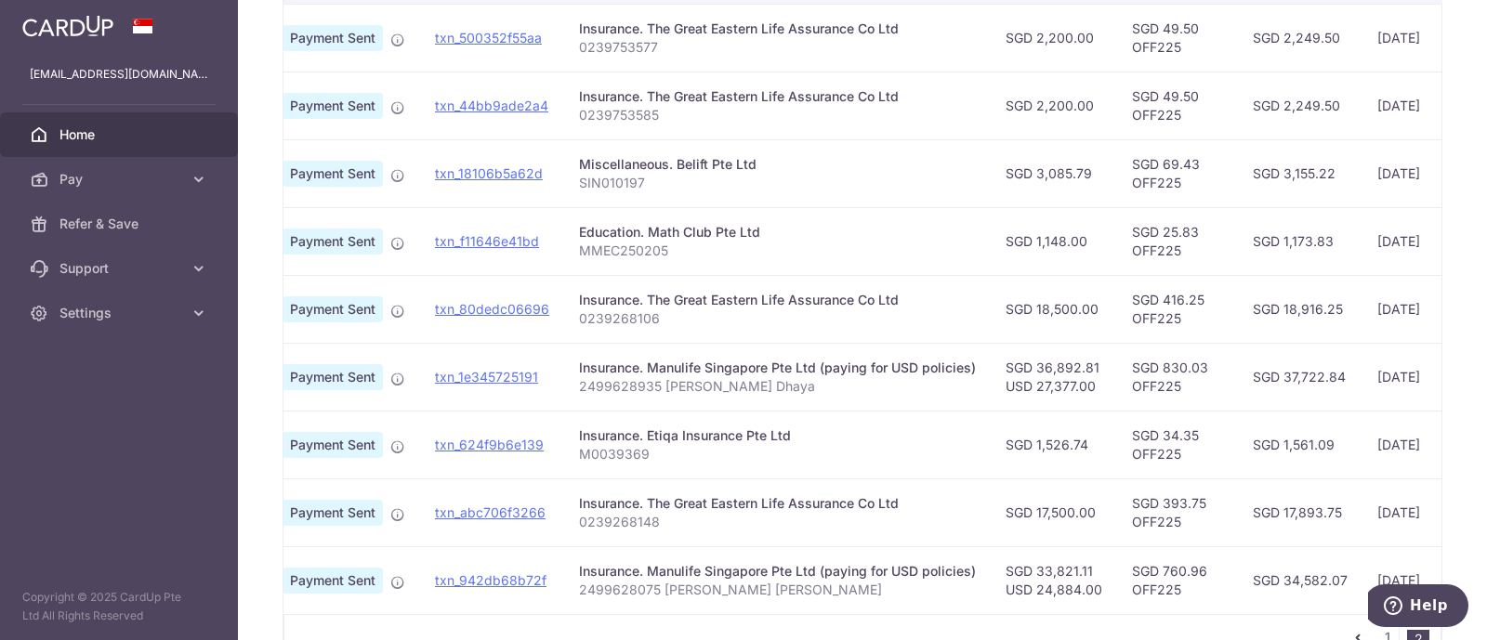
click at [260, 377] on div "× Pause Schedule Pause all future payments in this series Pause just this one p…" at bounding box center [862, 320] width 1249 height 640
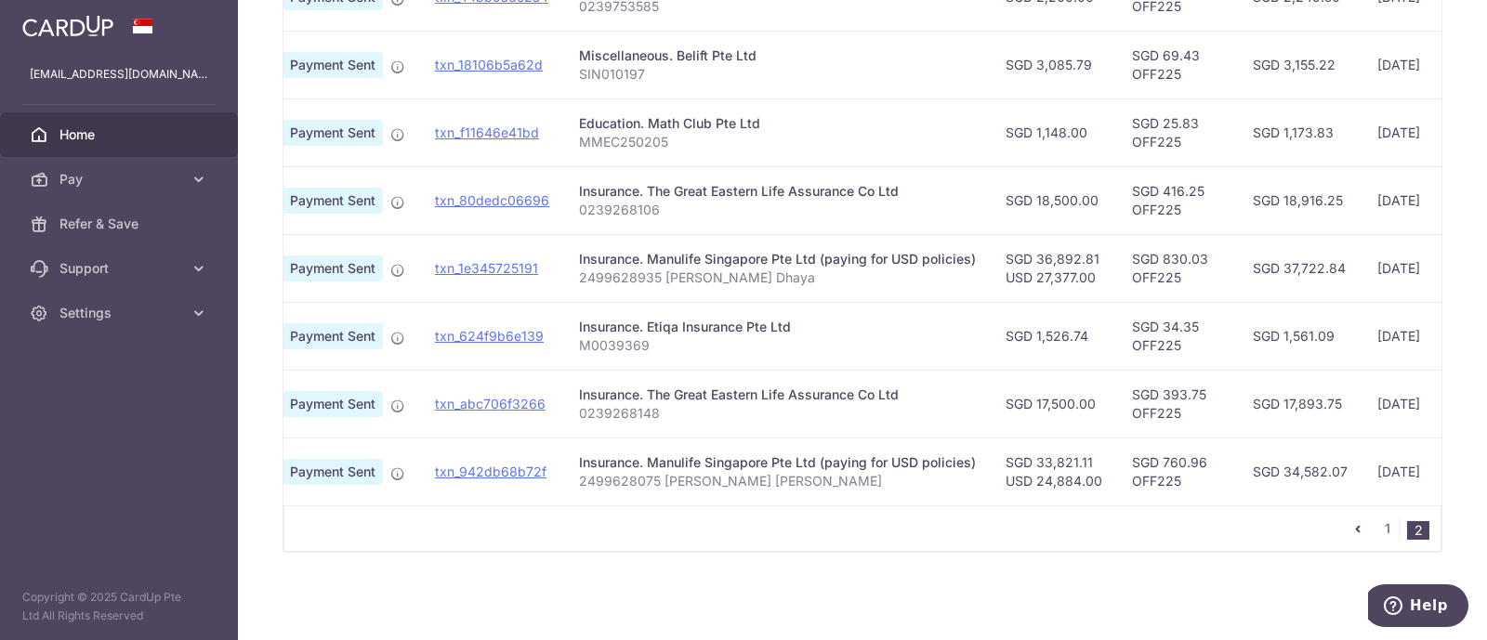
scroll to position [657, 0]
click at [1378, 531] on link "1" at bounding box center [1388, 529] width 22 height 22
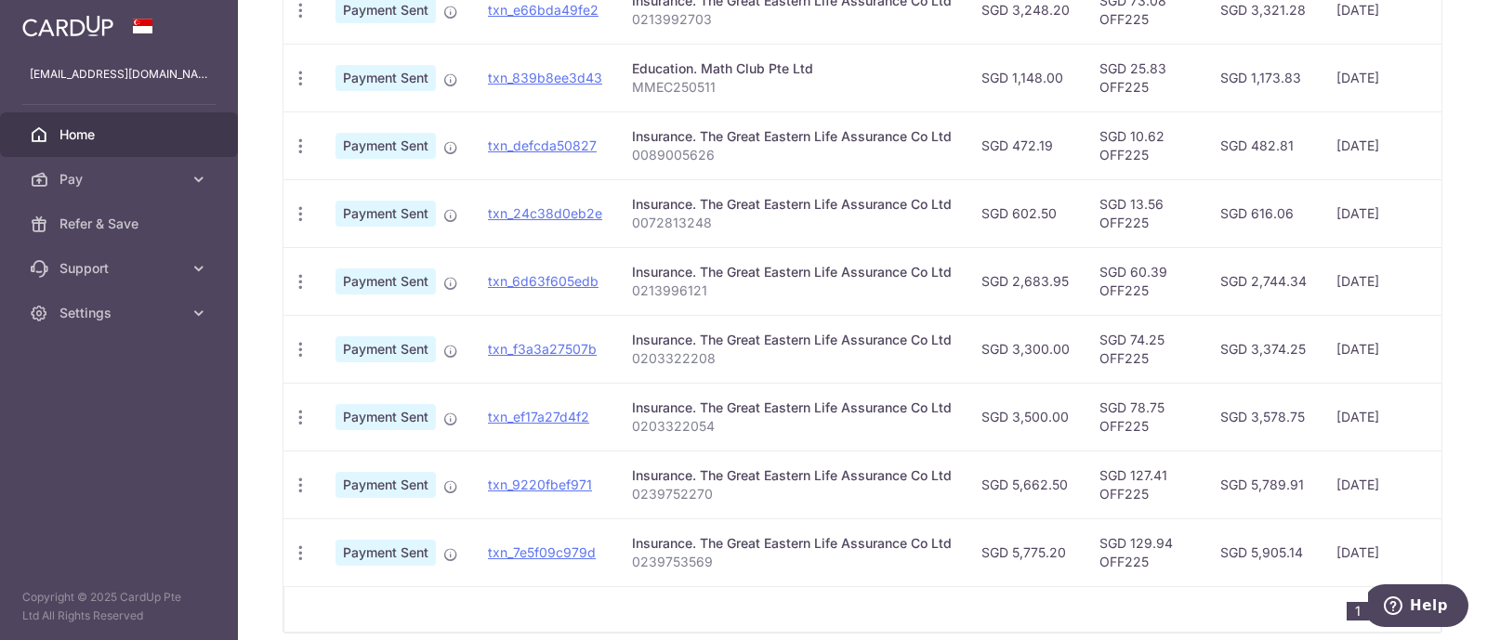
scroll to position [725, 0]
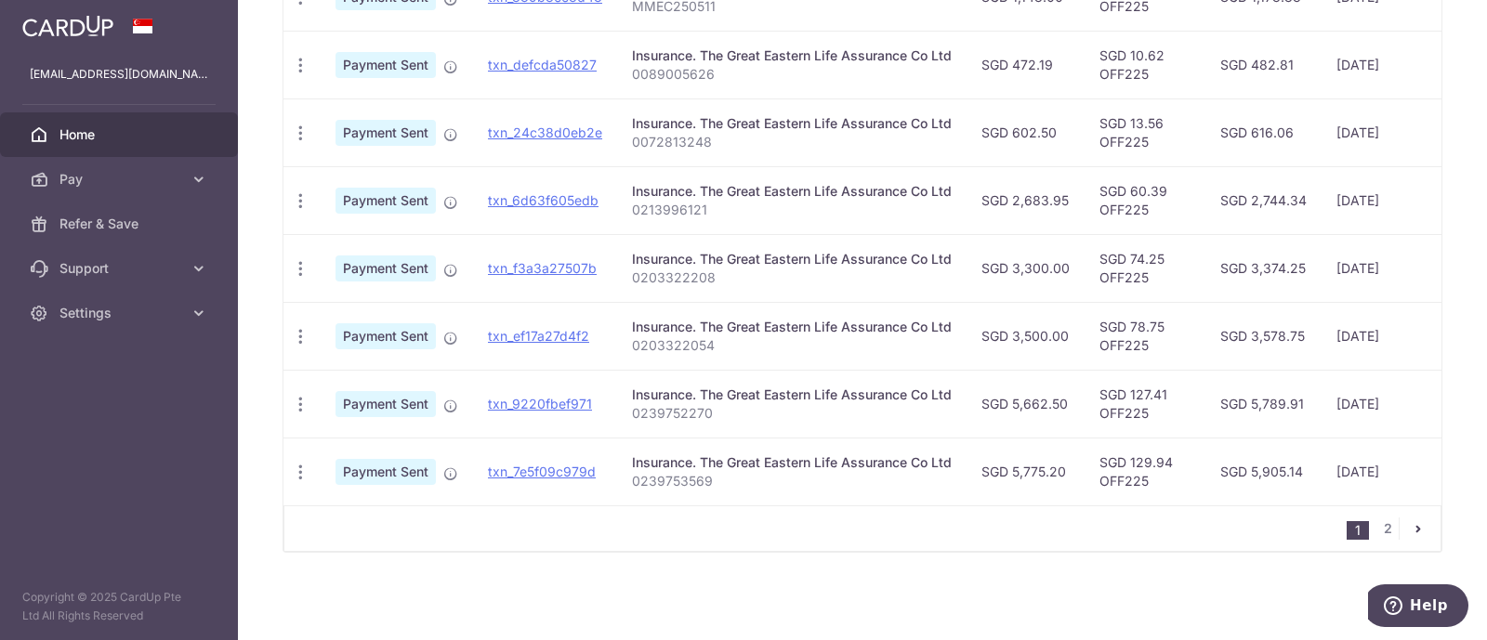
click at [740, 523] on div "1 2" at bounding box center [863, 529] width 1158 height 46
click at [851, 538] on div "1 2" at bounding box center [863, 529] width 1158 height 46
click at [827, 542] on div "1 2" at bounding box center [863, 529] width 1158 height 46
click at [765, 536] on div "1 2" at bounding box center [863, 529] width 1158 height 46
click at [786, 526] on div "1 2" at bounding box center [863, 529] width 1158 height 46
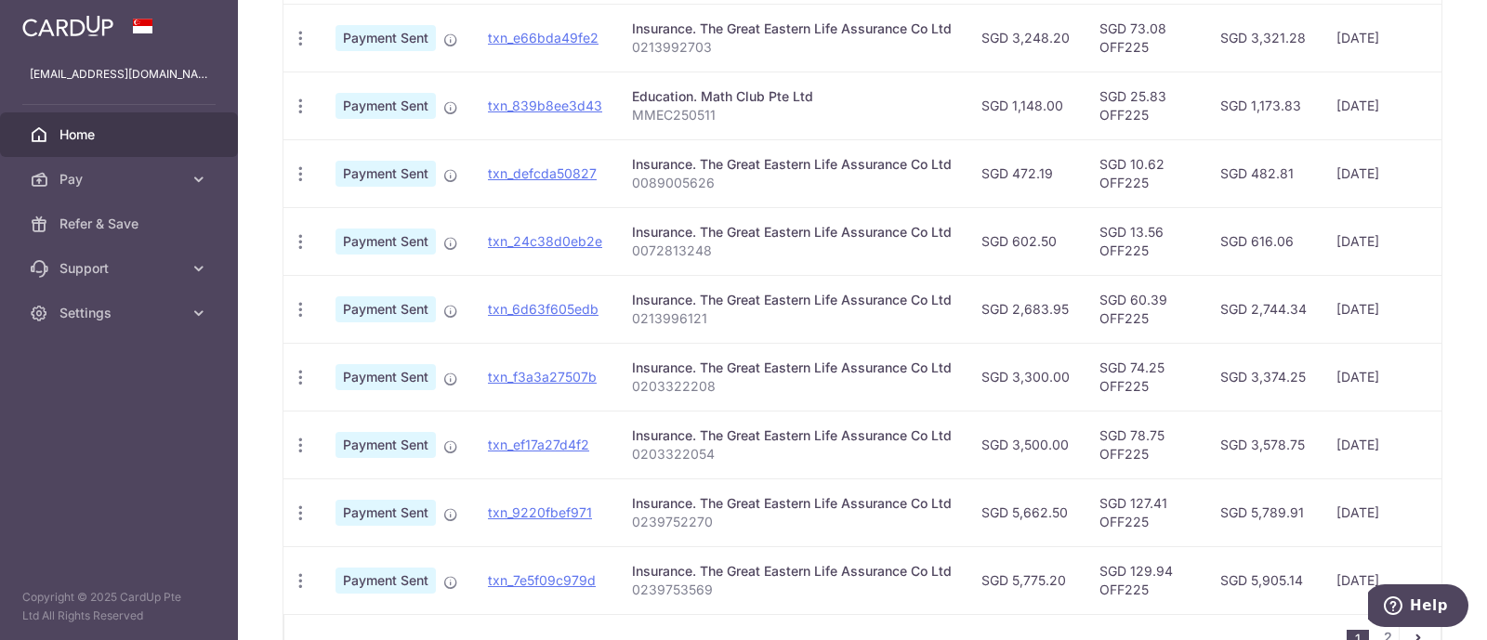
scroll to position [493, 0]
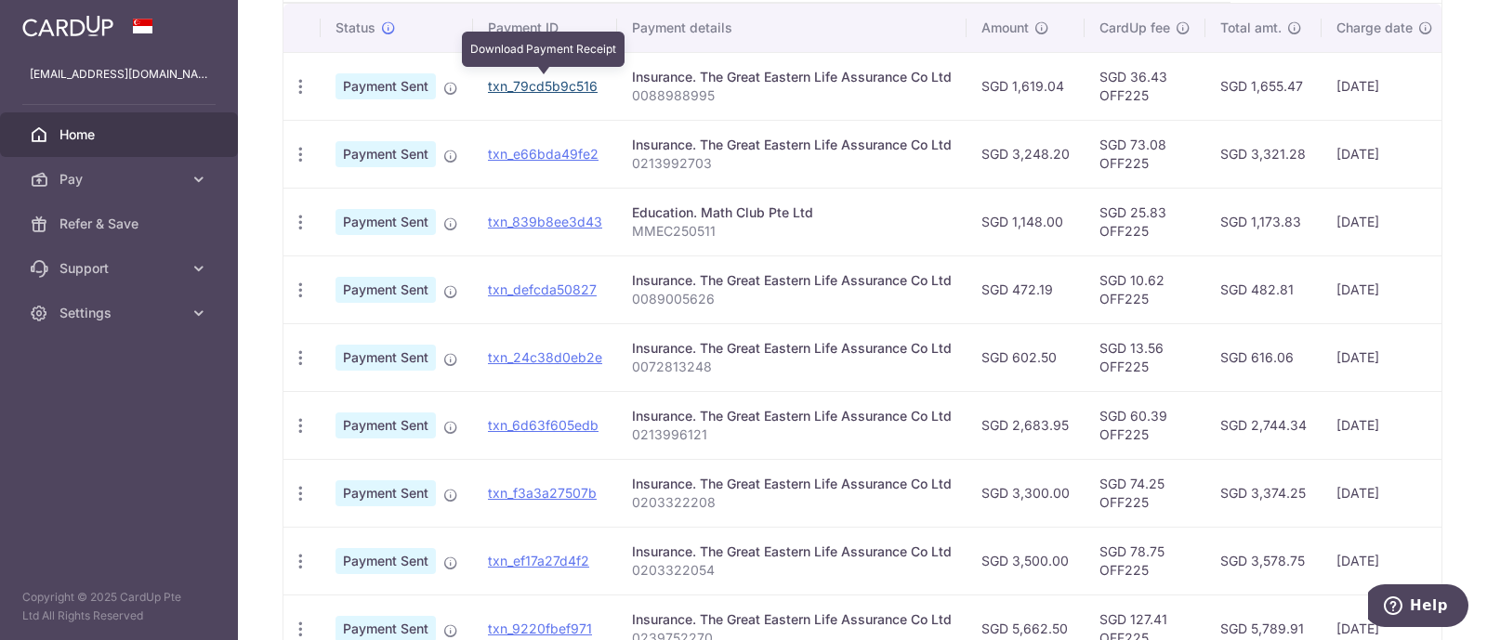
click at [544, 86] on link "txn_79cd5b9c516" at bounding box center [543, 86] width 110 height 16
click at [257, 257] on div "× Pause Schedule Pause all future payments in this series Pause just this one p…" at bounding box center [862, 320] width 1249 height 640
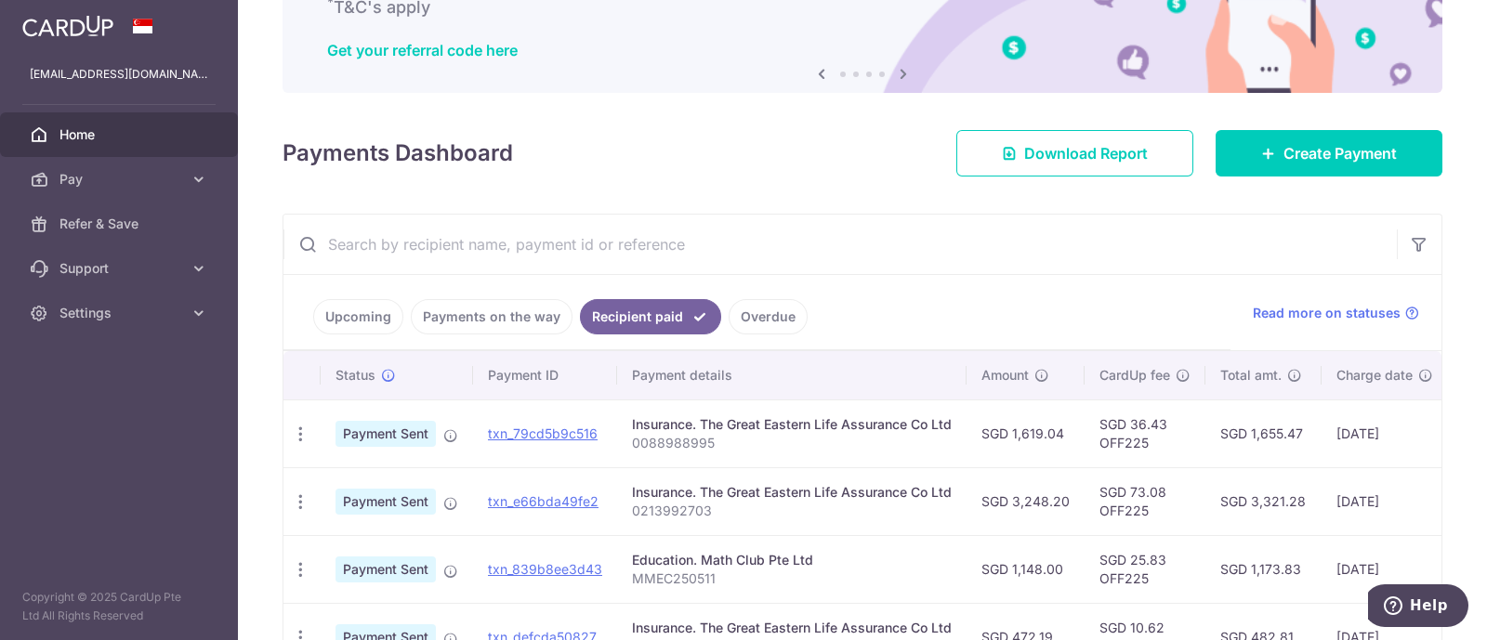
scroll to position [144, 0]
click at [424, 321] on link "Payments on the way" at bounding box center [492, 317] width 162 height 35
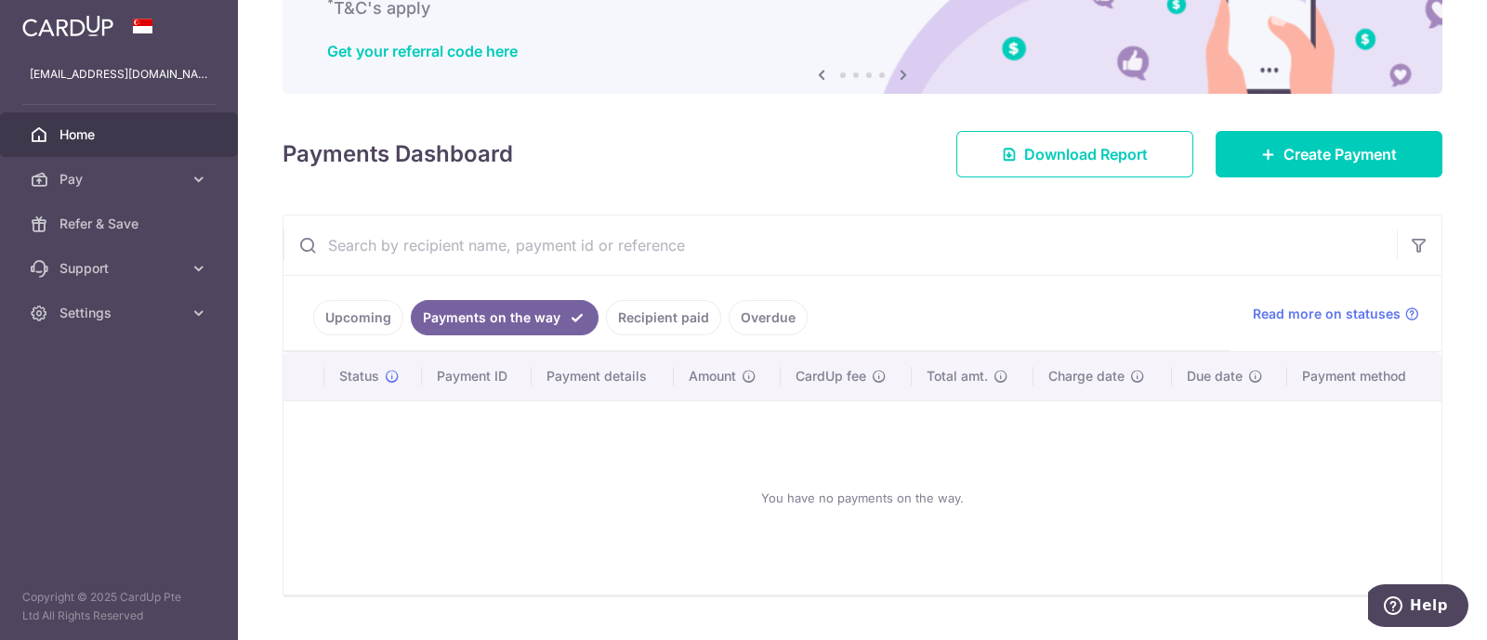
click at [358, 311] on link "Upcoming" at bounding box center [358, 317] width 90 height 35
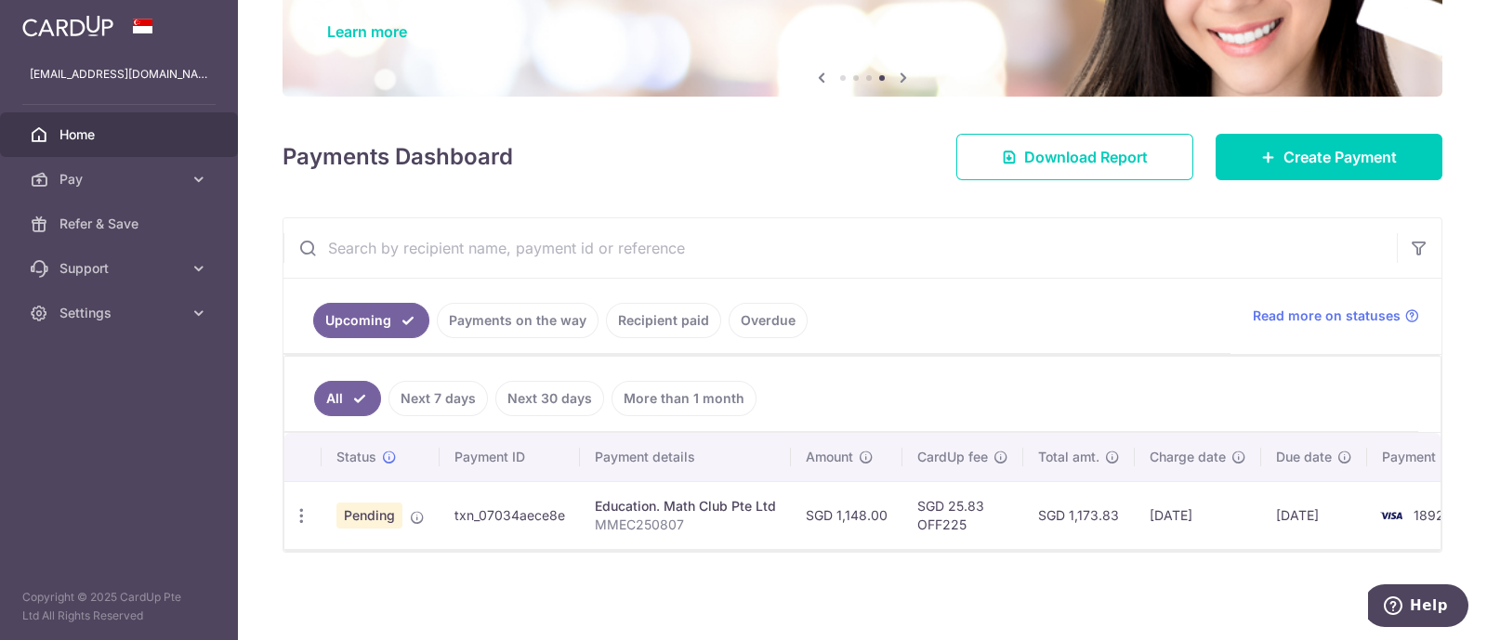
scroll to position [0, 68]
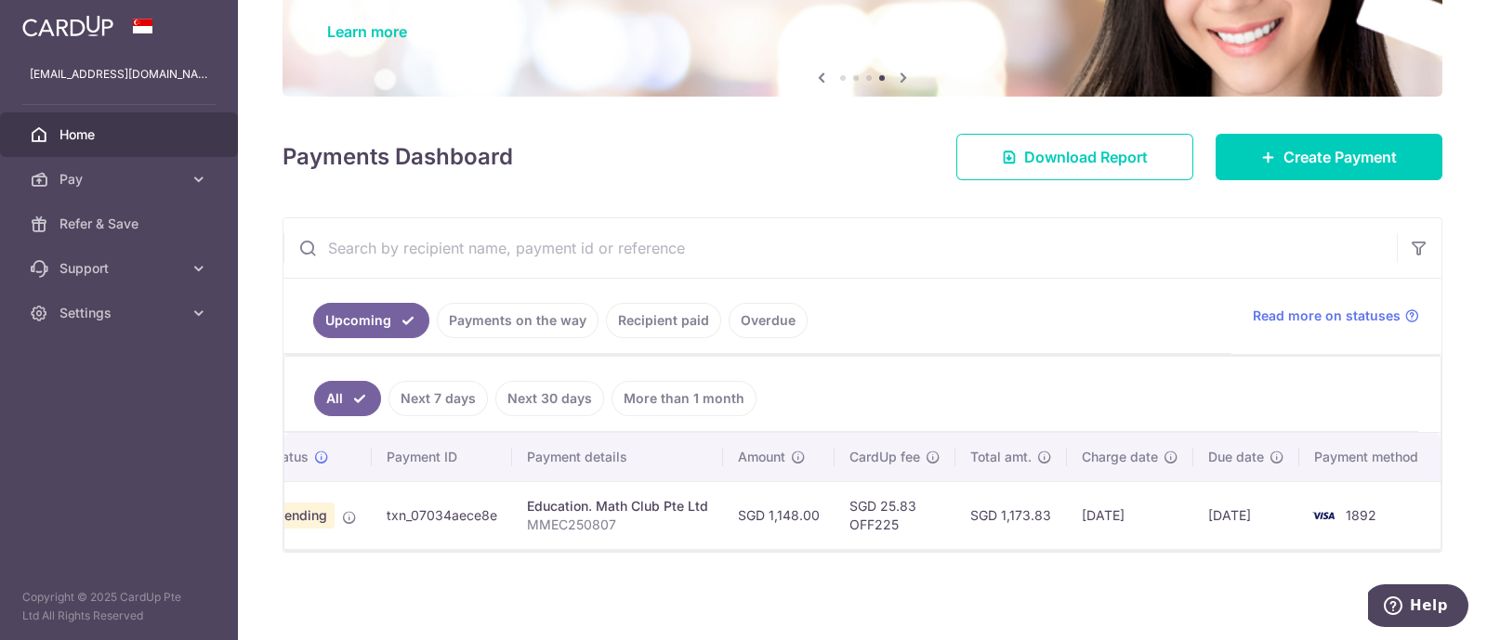
click at [583, 505] on div "Education. Math Club Pte Ltd" at bounding box center [617, 506] width 181 height 19
click at [459, 508] on td "txn_07034aece8e" at bounding box center [442, 516] width 140 height 68
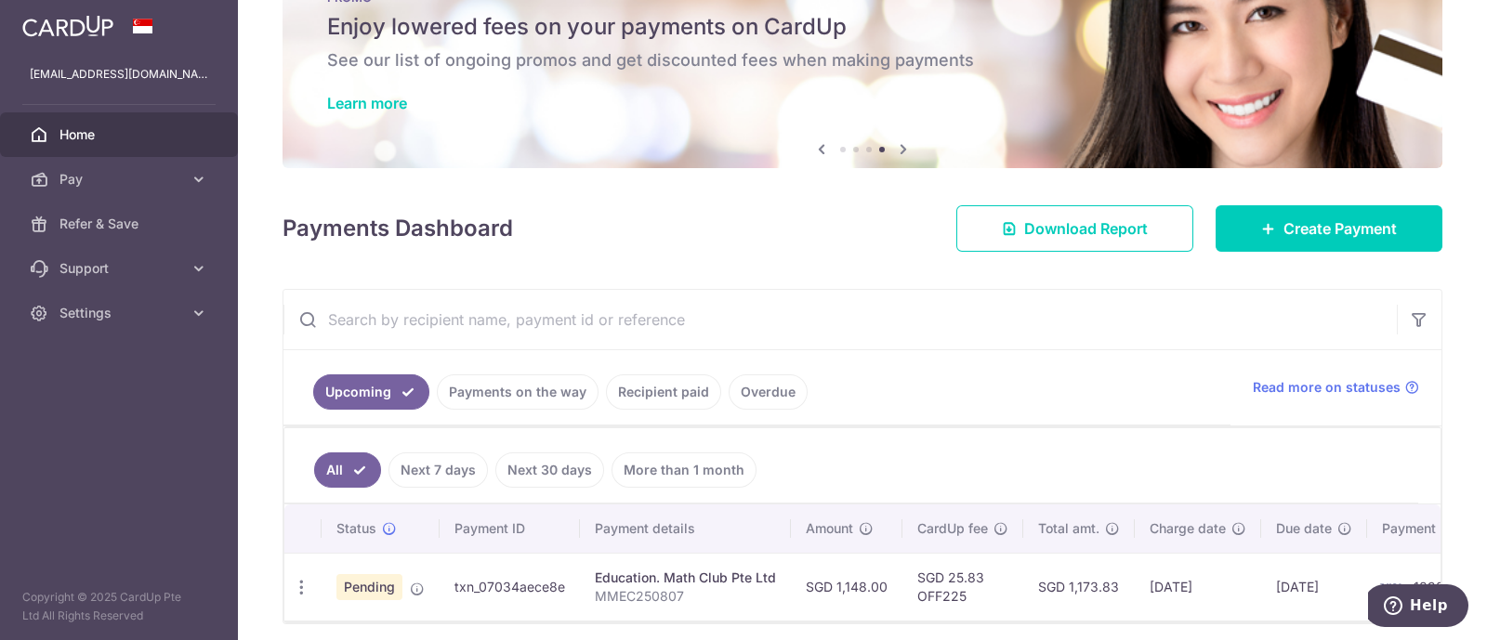
scroll to position [0, 0]
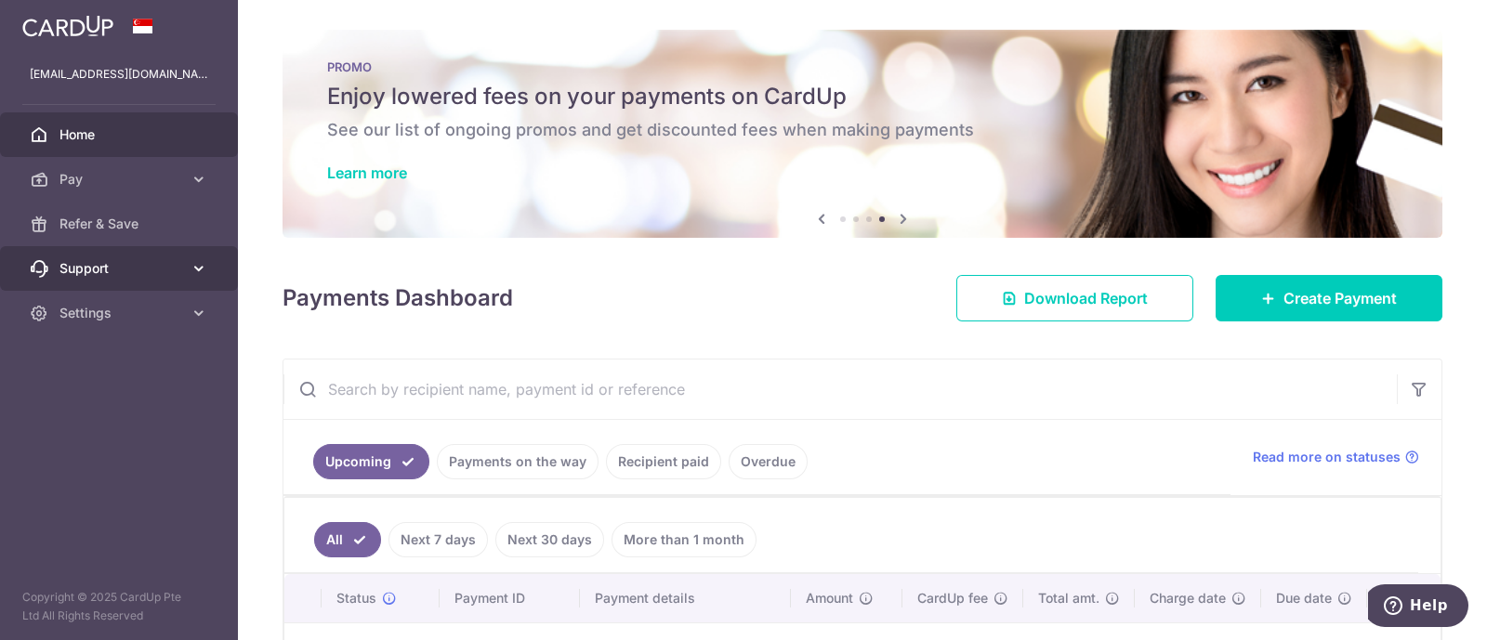
click at [178, 268] on span "Support" at bounding box center [120, 268] width 123 height 19
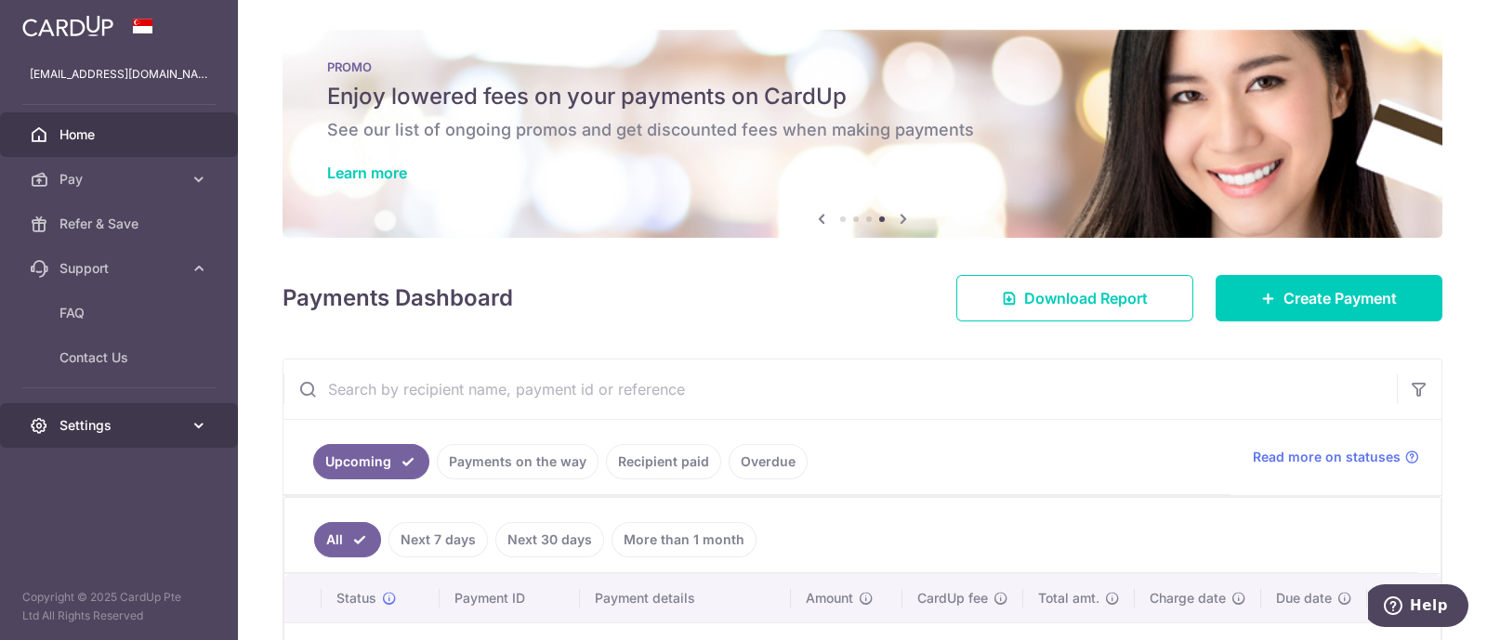
click at [172, 437] on link "Settings" at bounding box center [119, 425] width 238 height 45
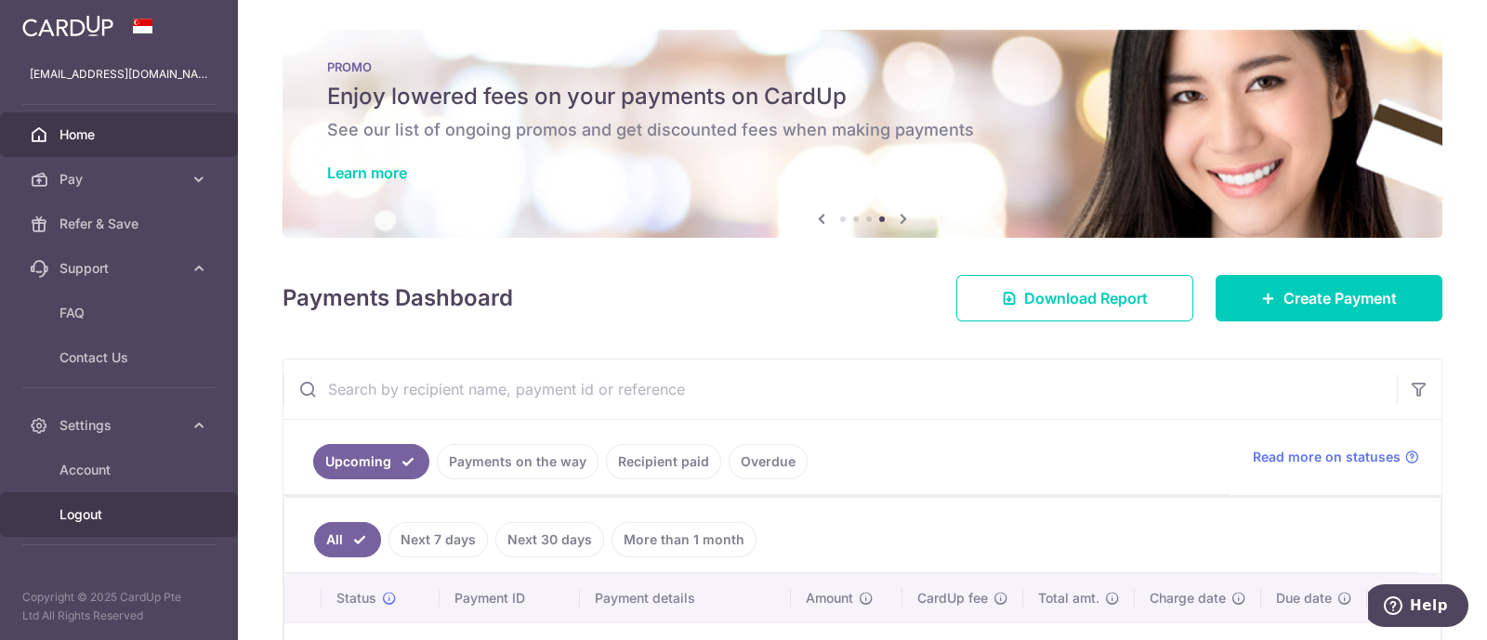
click at [87, 508] on span "Logout" at bounding box center [120, 515] width 123 height 19
